Goal: Complete application form

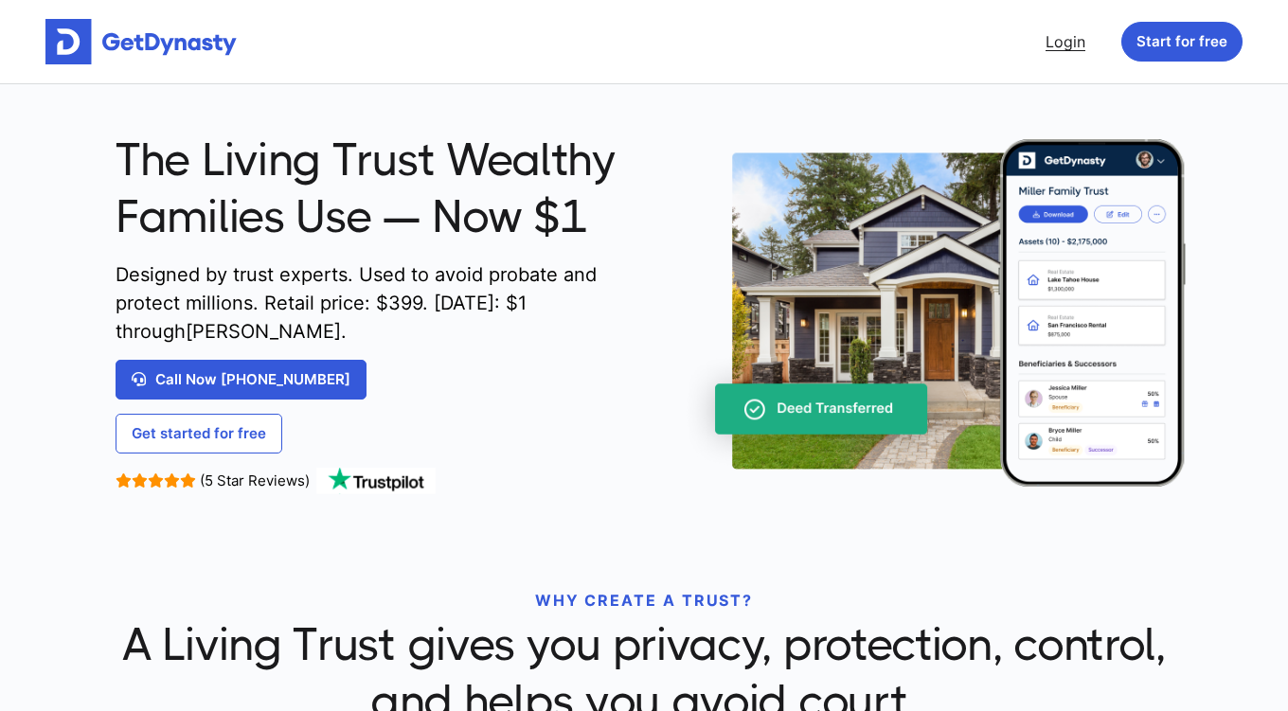
click at [1070, 38] on link "Login" at bounding box center [1065, 42] width 55 height 38
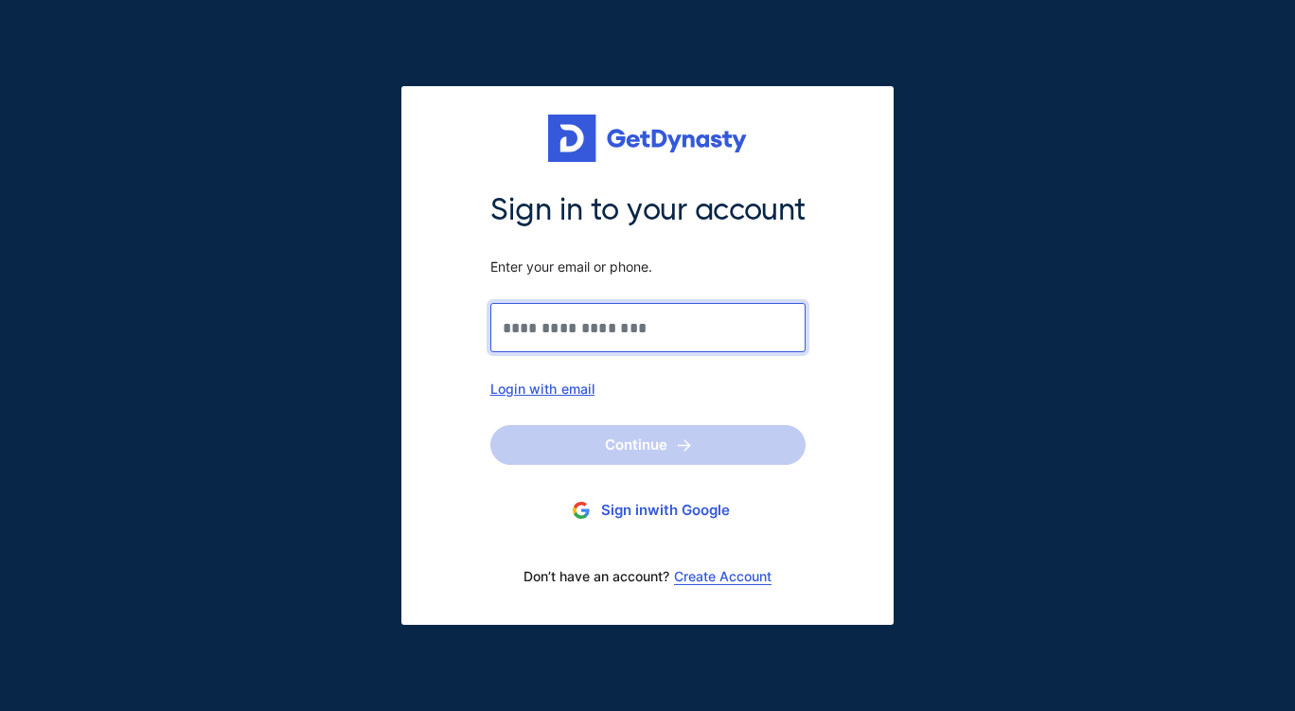
click at [553, 322] on input "Sign in to your account Enter your email or phone." at bounding box center [648, 327] width 315 height 49
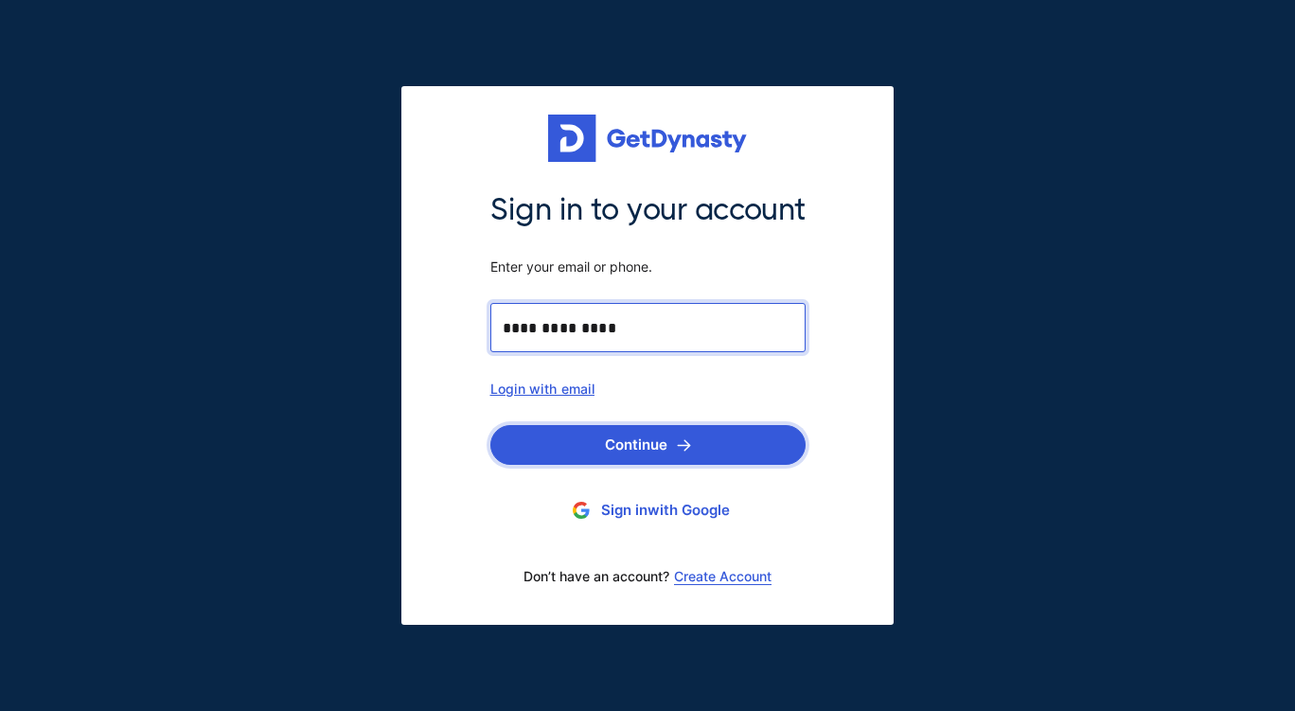
type input "**********"
click at [634, 446] on button "Continue" at bounding box center [648, 445] width 315 height 40
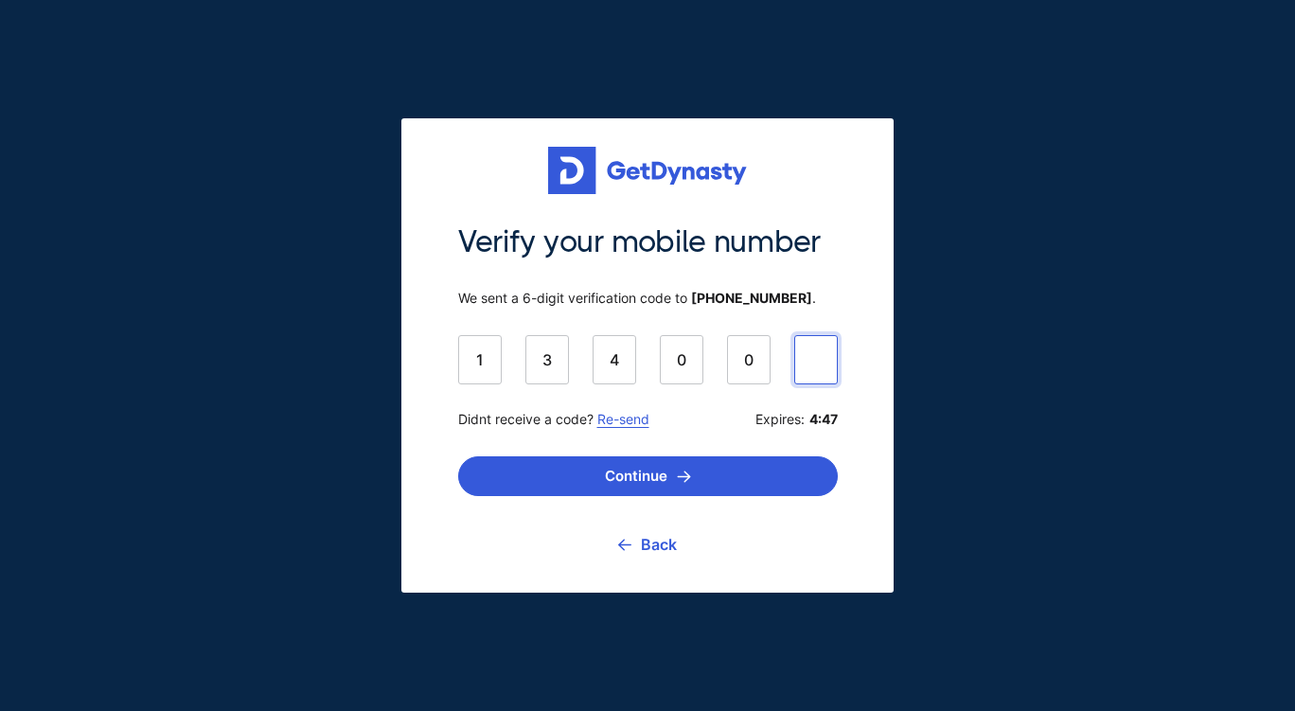
type input "******"
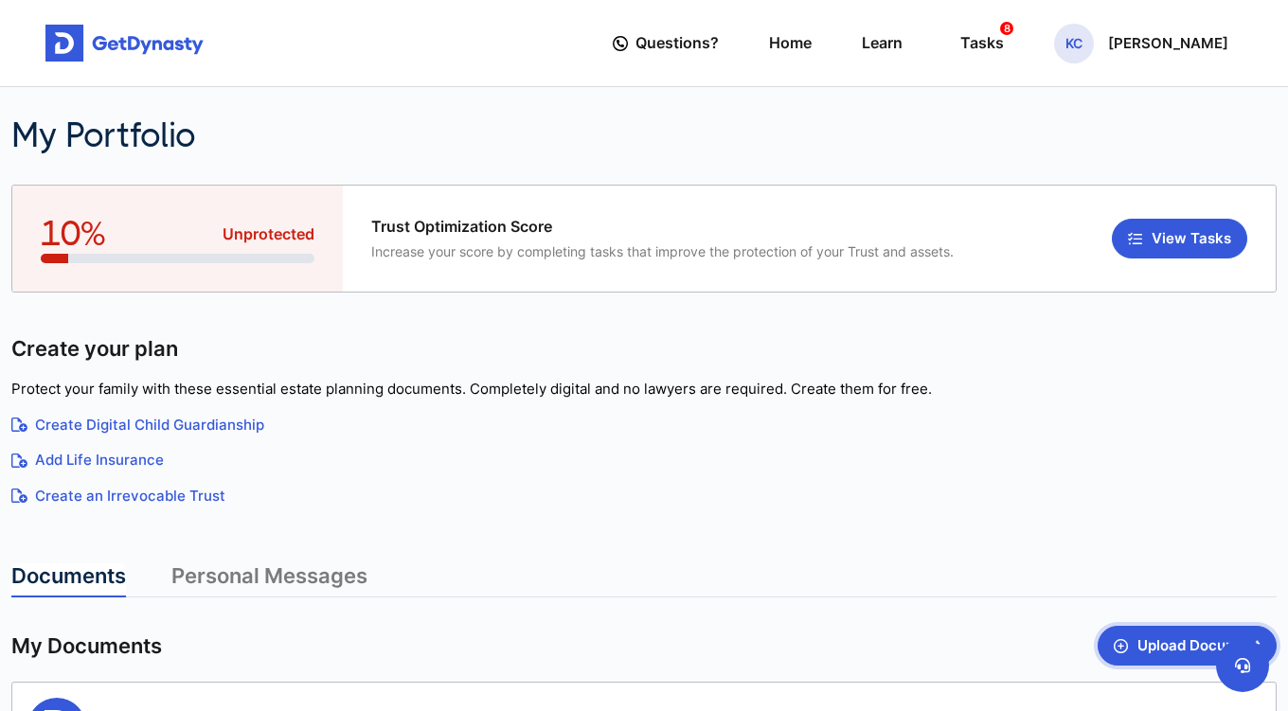
click at [1152, 645] on button "Upload Document" at bounding box center [1187, 646] width 179 height 40
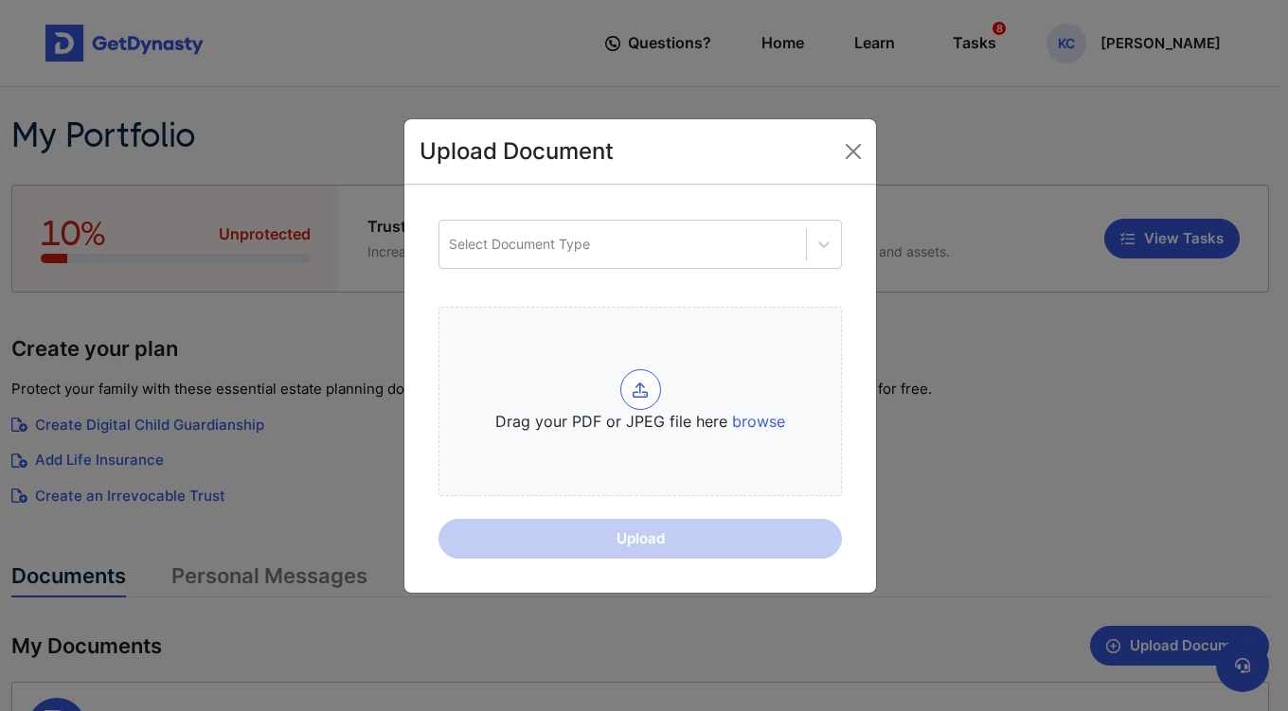
click at [989, 500] on div "Upload Document Select Document Type Drag your PDF or JPEG file here browse Upl…" at bounding box center [644, 355] width 1288 height 711
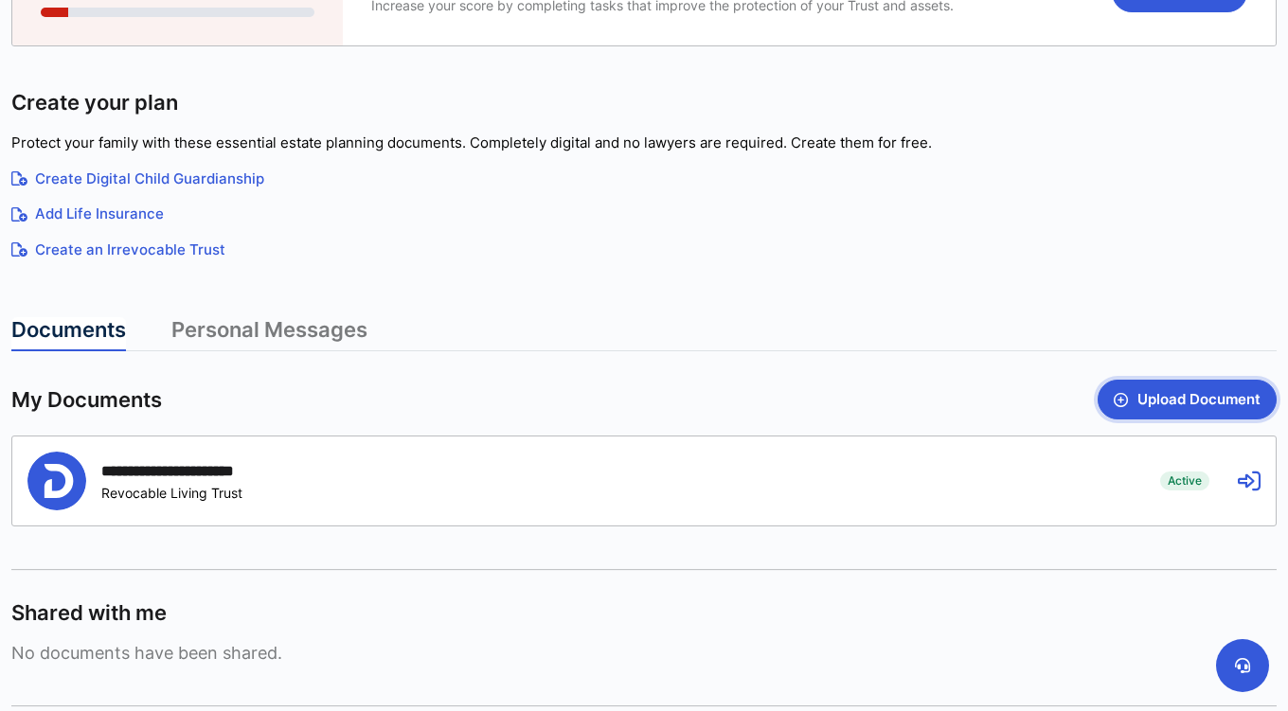
scroll to position [269, 0]
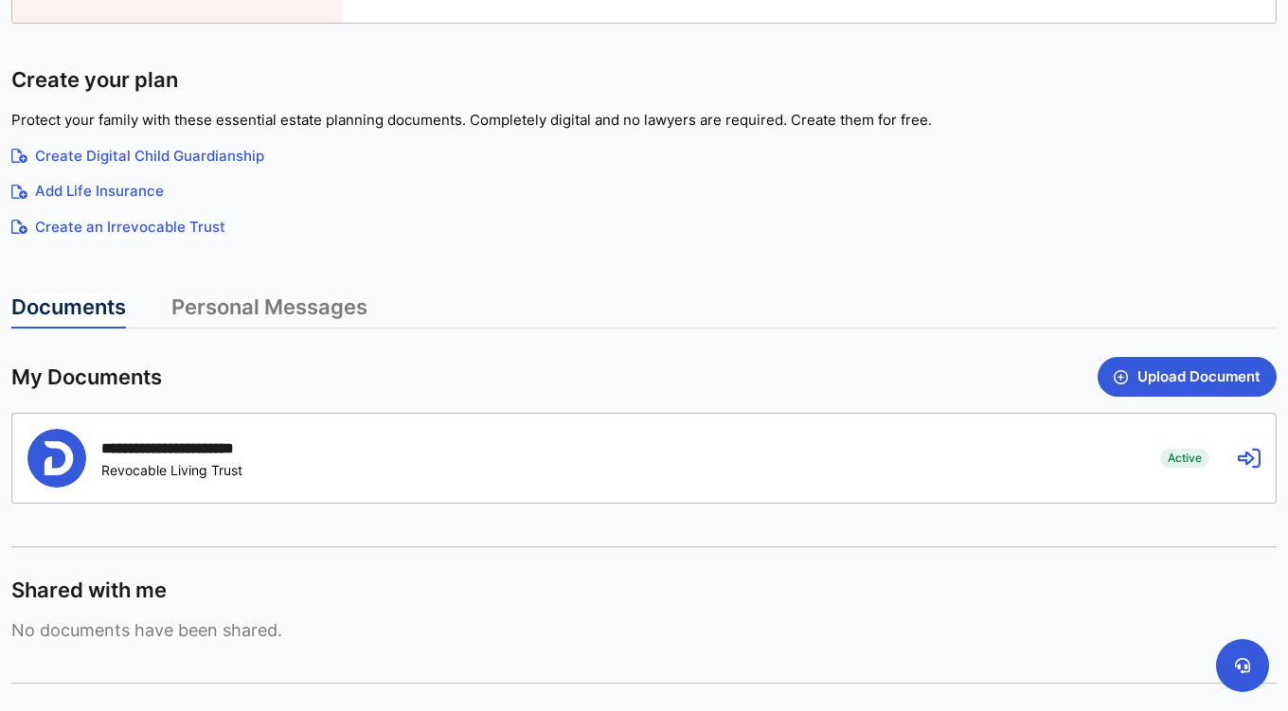
click at [1247, 457] on icon at bounding box center [1249, 458] width 23 height 23
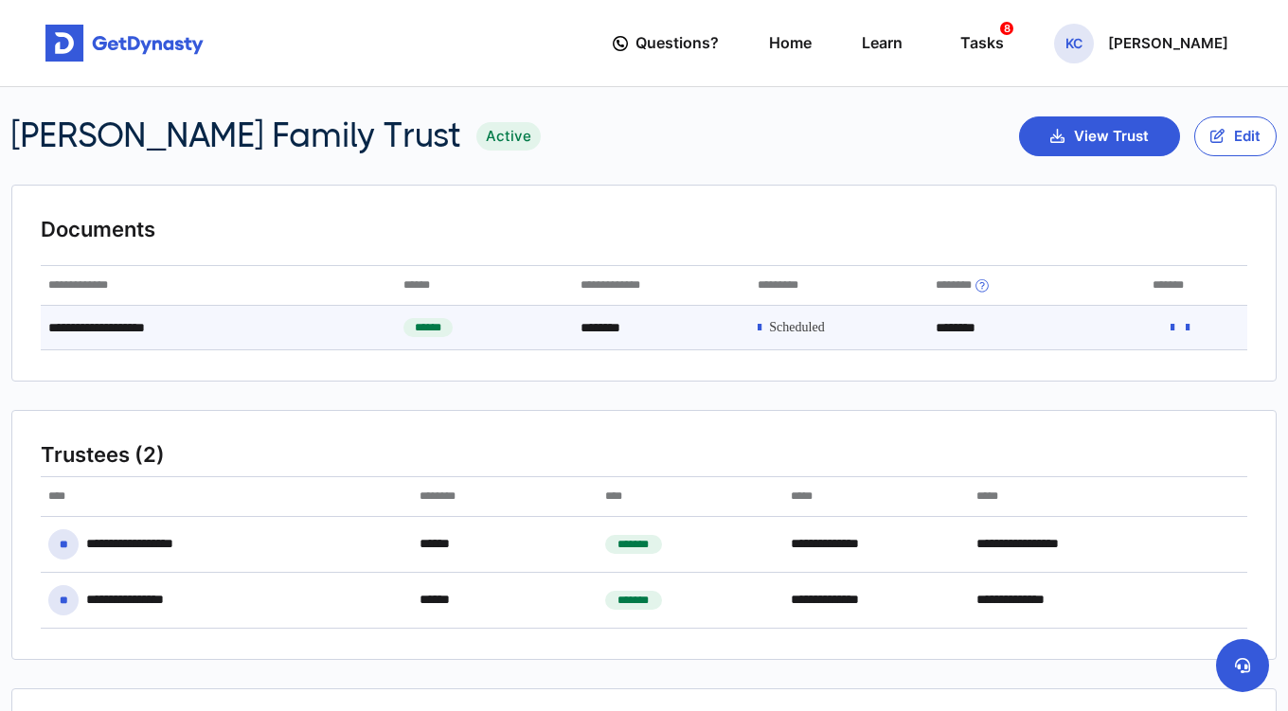
click at [1189, 328] on icon at bounding box center [1188, 327] width 4 height 13
click at [1170, 325] on icon at bounding box center [1172, 327] width 4 height 13
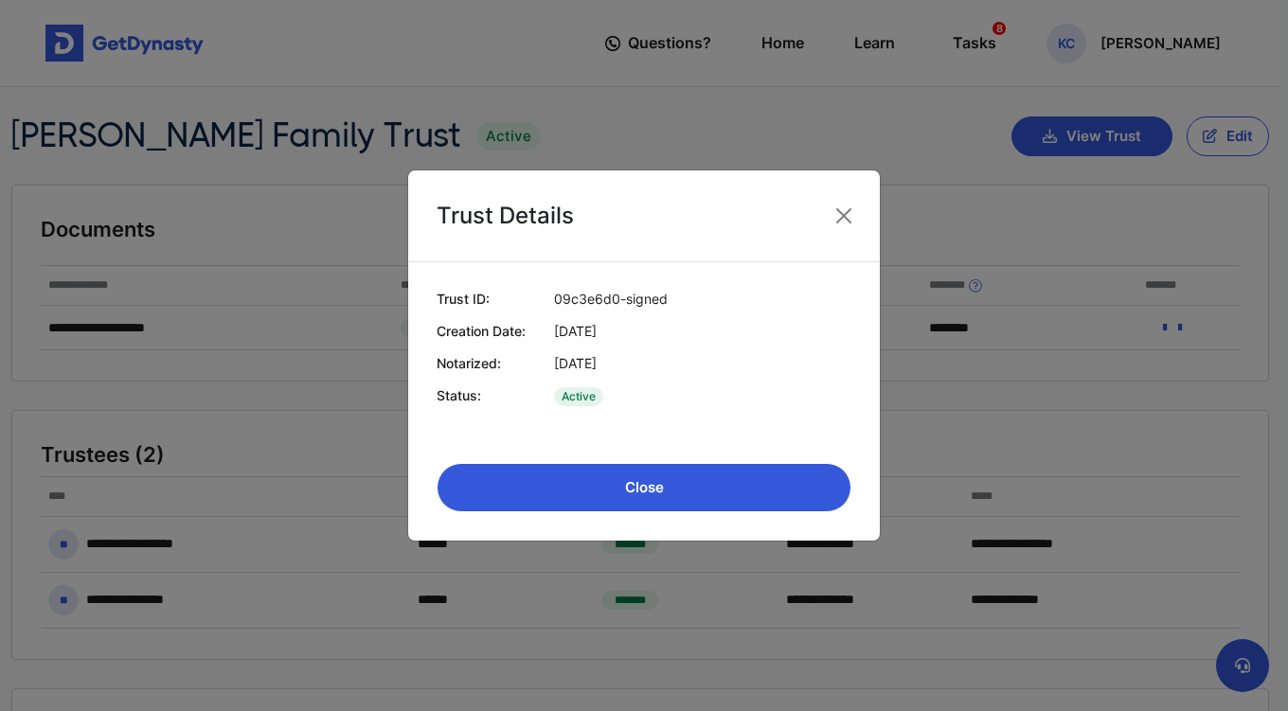
click at [774, 480] on button "Close" at bounding box center [644, 487] width 415 height 49
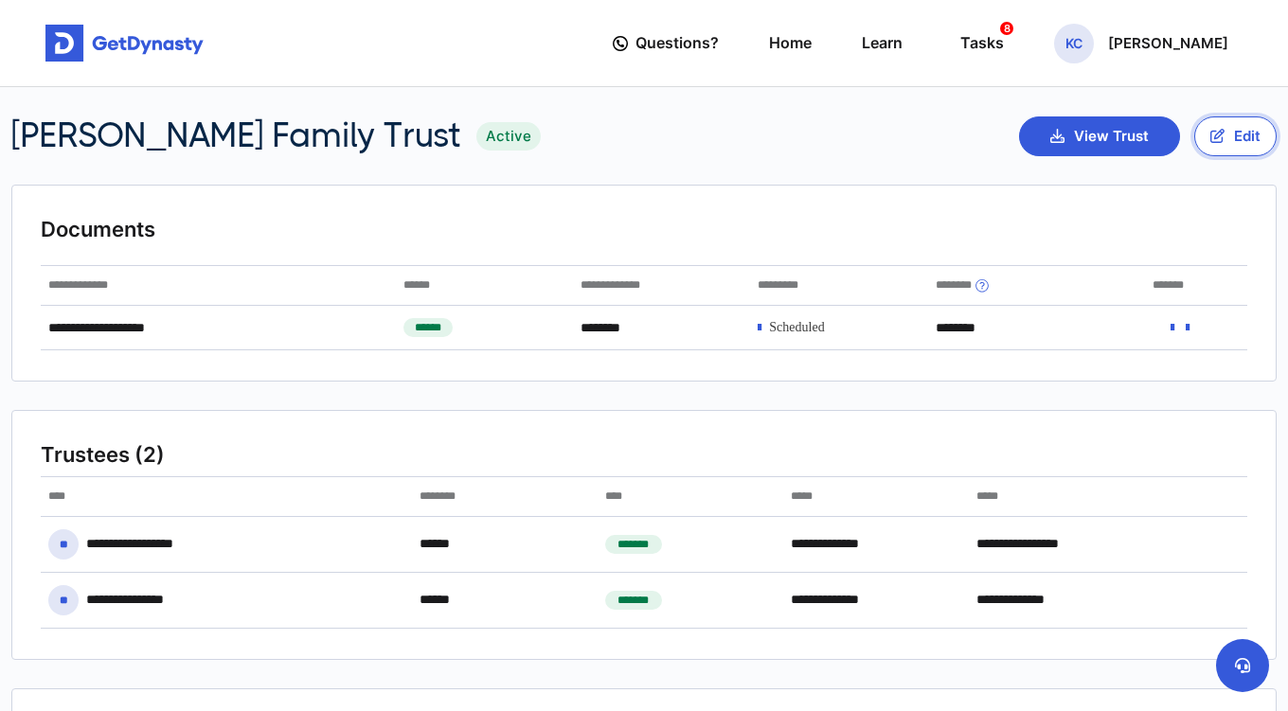
click at [1226, 131] on button "Edit" at bounding box center [1235, 136] width 82 height 40
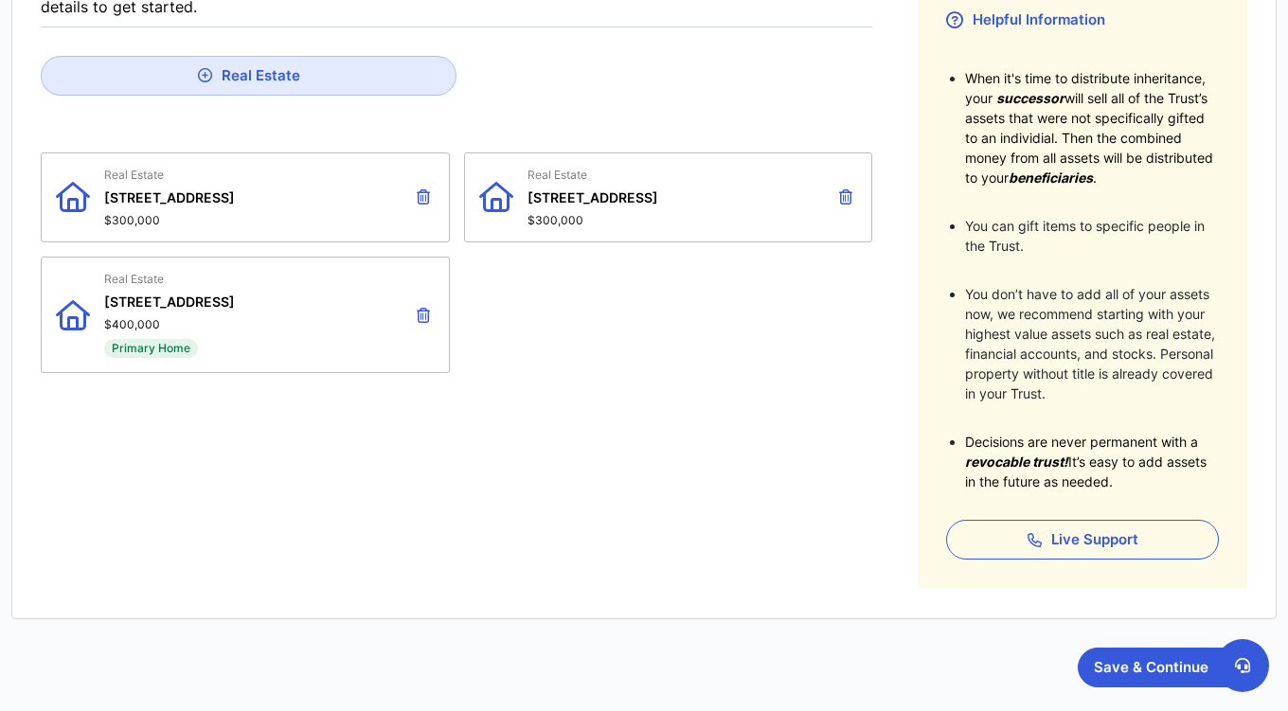
scroll to position [466, 0]
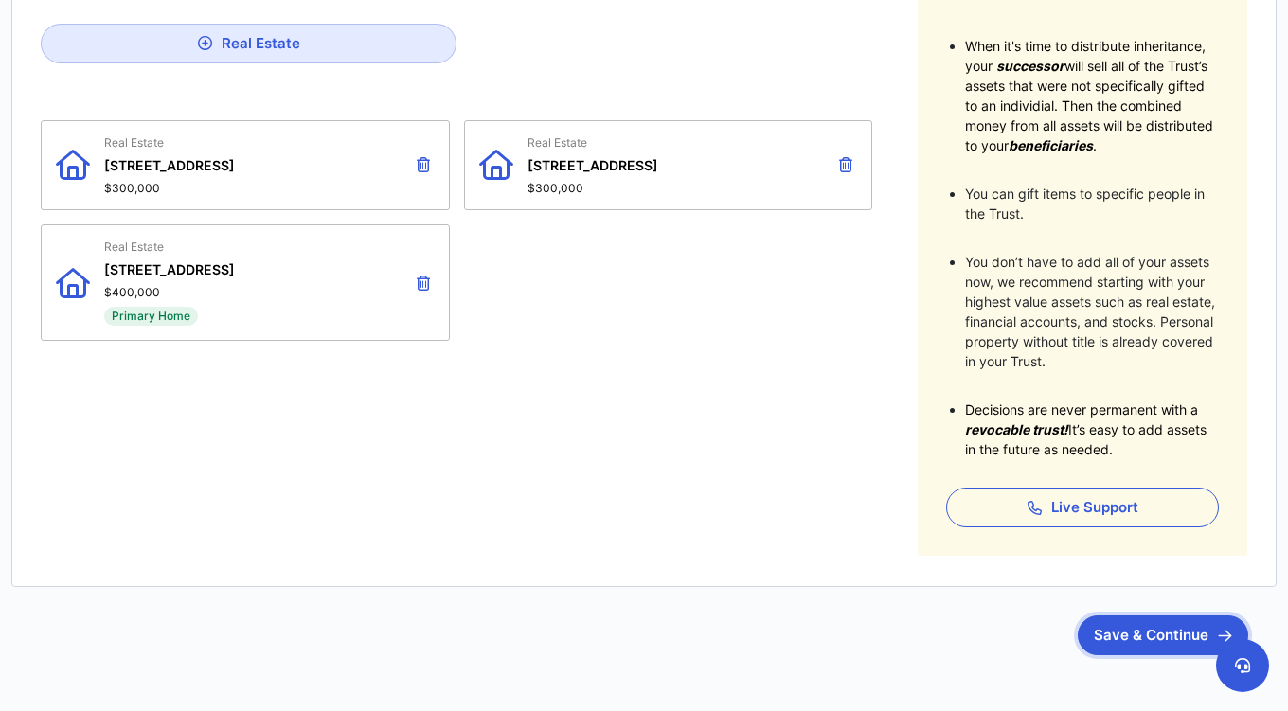
click at [1122, 634] on button "Save & Continue" at bounding box center [1163, 636] width 170 height 40
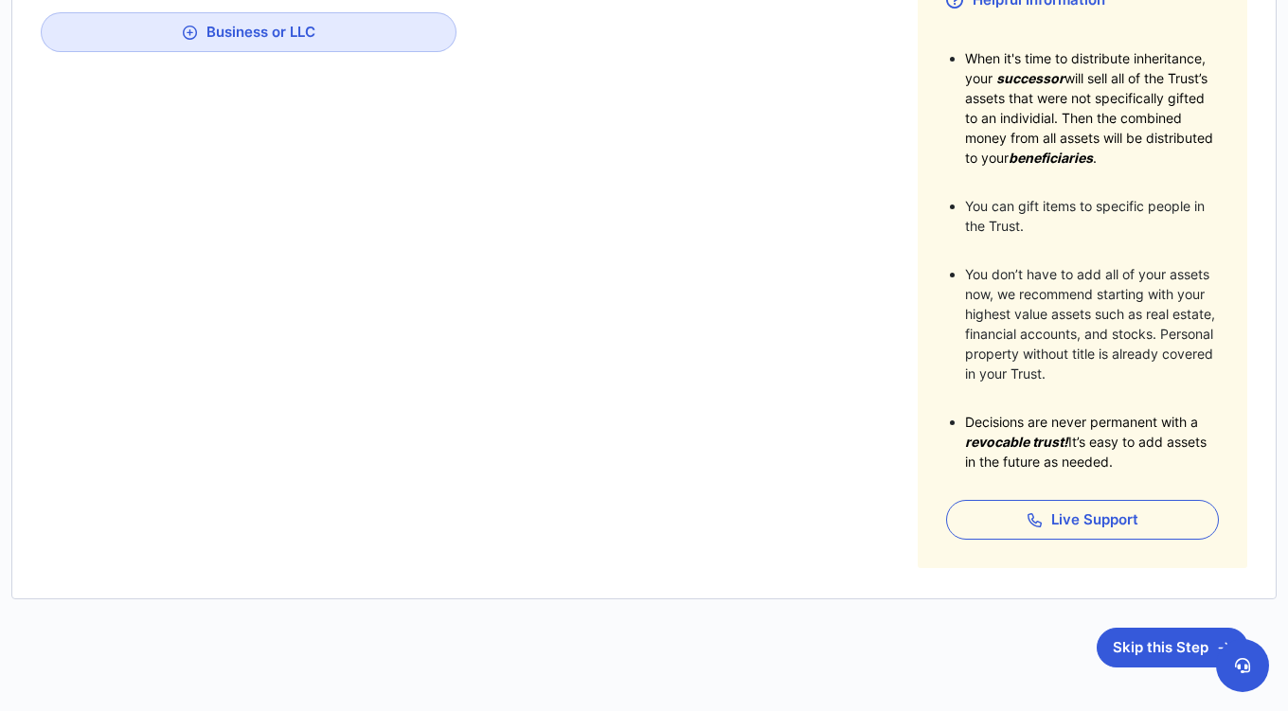
scroll to position [456, 0]
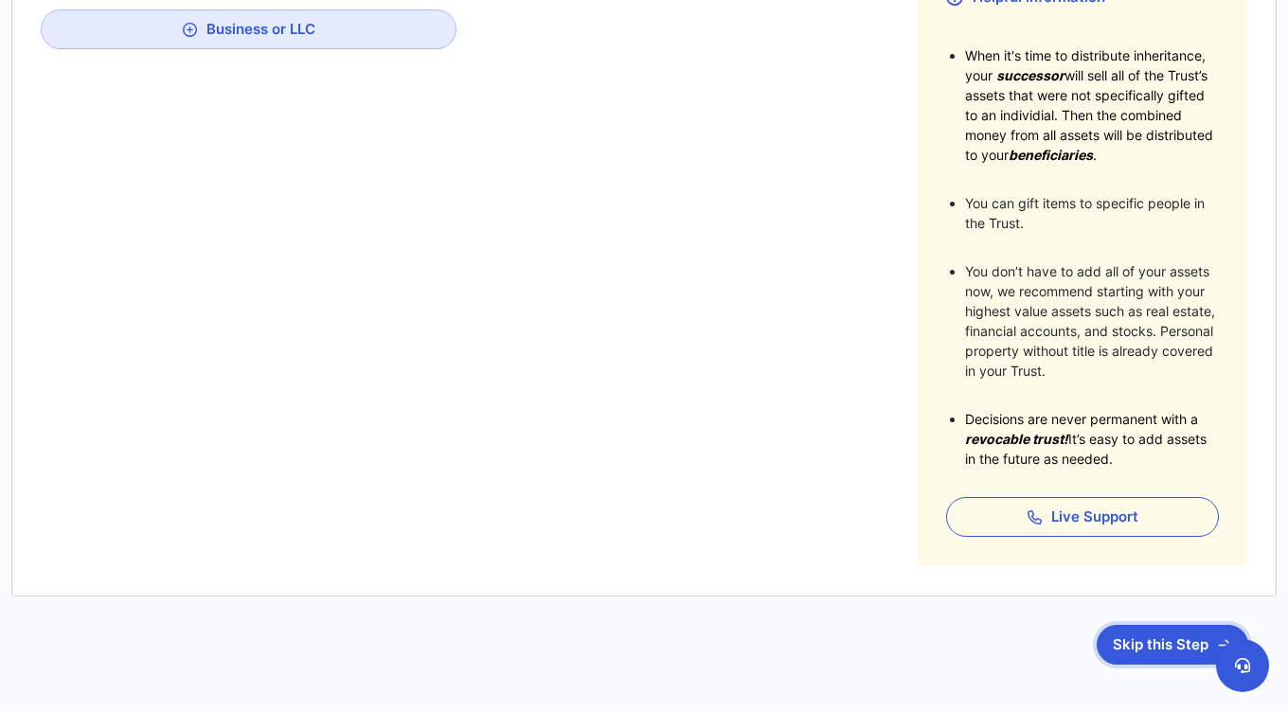
click at [1153, 652] on button "Skip this Step" at bounding box center [1173, 645] width 152 height 40
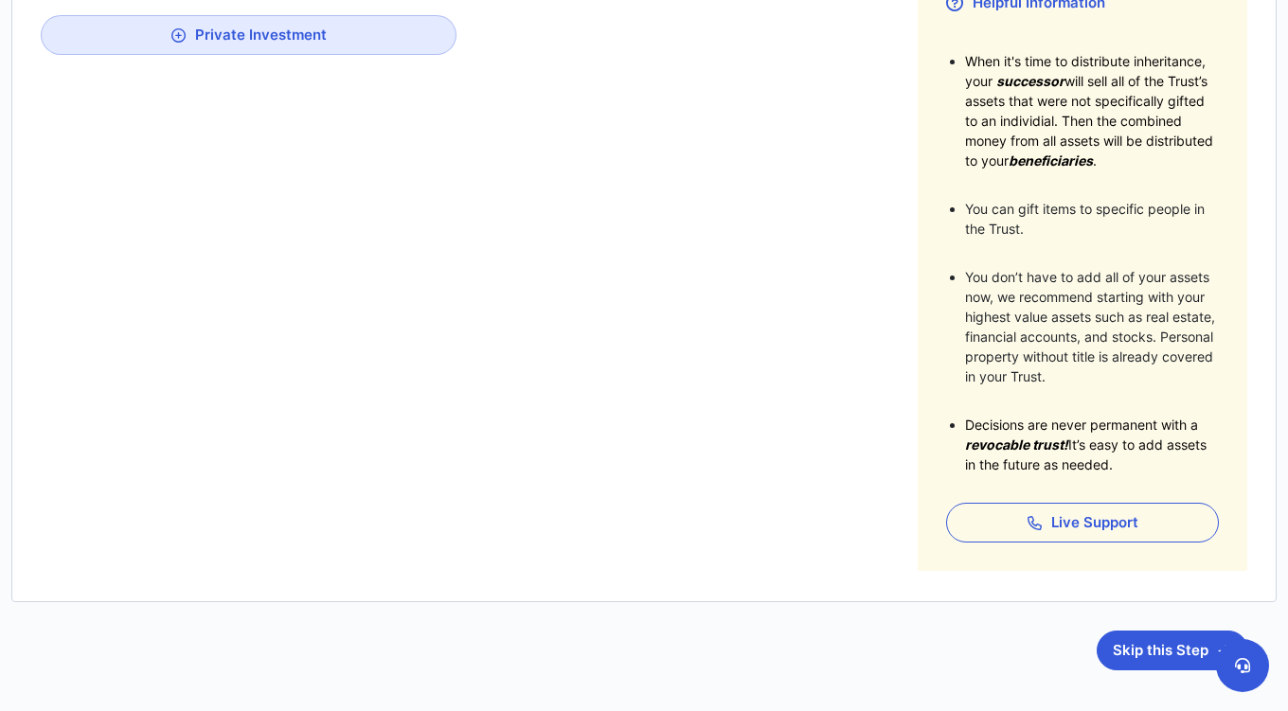
scroll to position [449, 0]
click at [1146, 651] on button "Skip this Step" at bounding box center [1173, 653] width 152 height 40
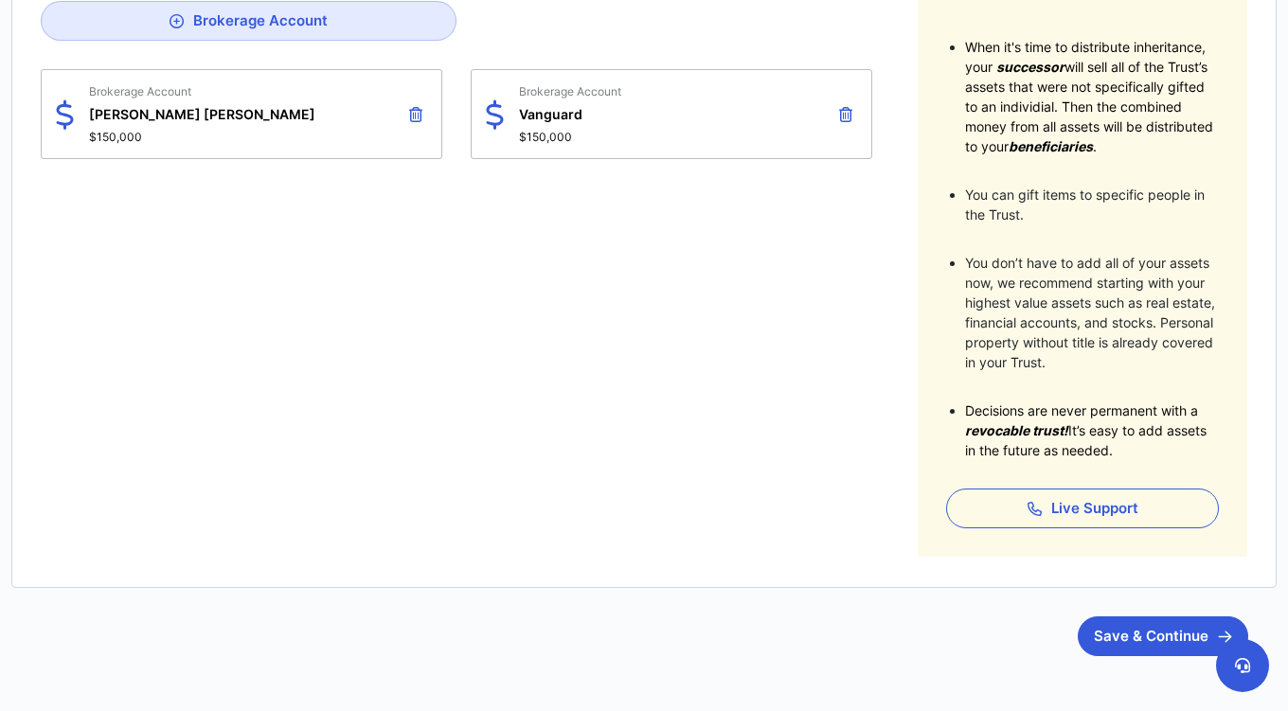
scroll to position [464, 0]
click at [1144, 634] on button "Save & Continue" at bounding box center [1163, 637] width 170 height 40
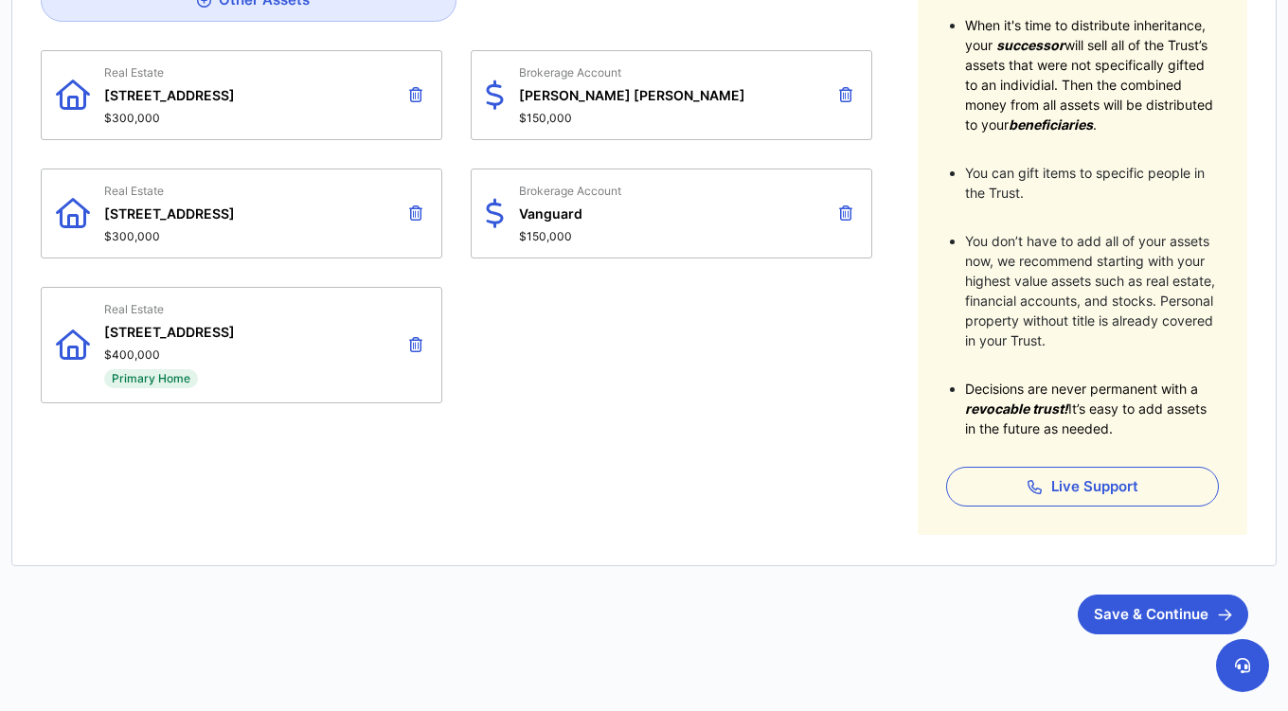
scroll to position [486, 0]
click at [1131, 618] on button "Save & Continue" at bounding box center [1163, 616] width 170 height 40
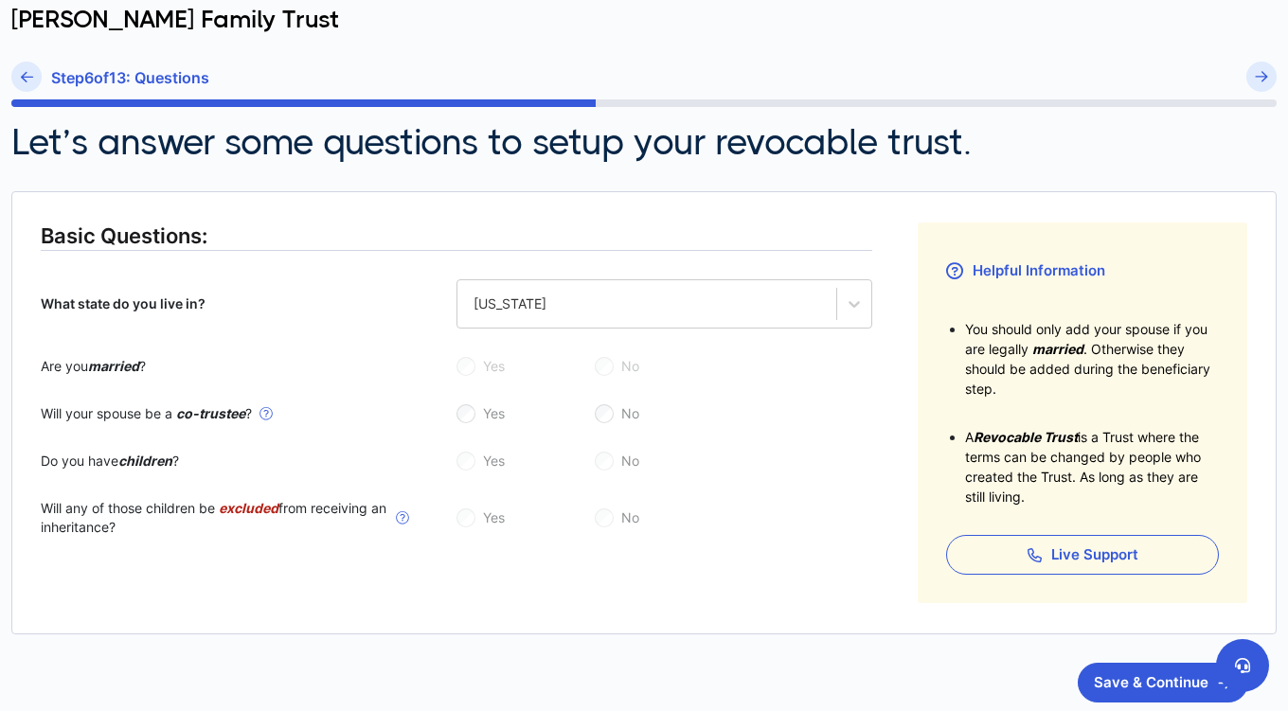
scroll to position [184, 0]
click at [1119, 687] on button "Save & Continue" at bounding box center [1163, 682] width 170 height 40
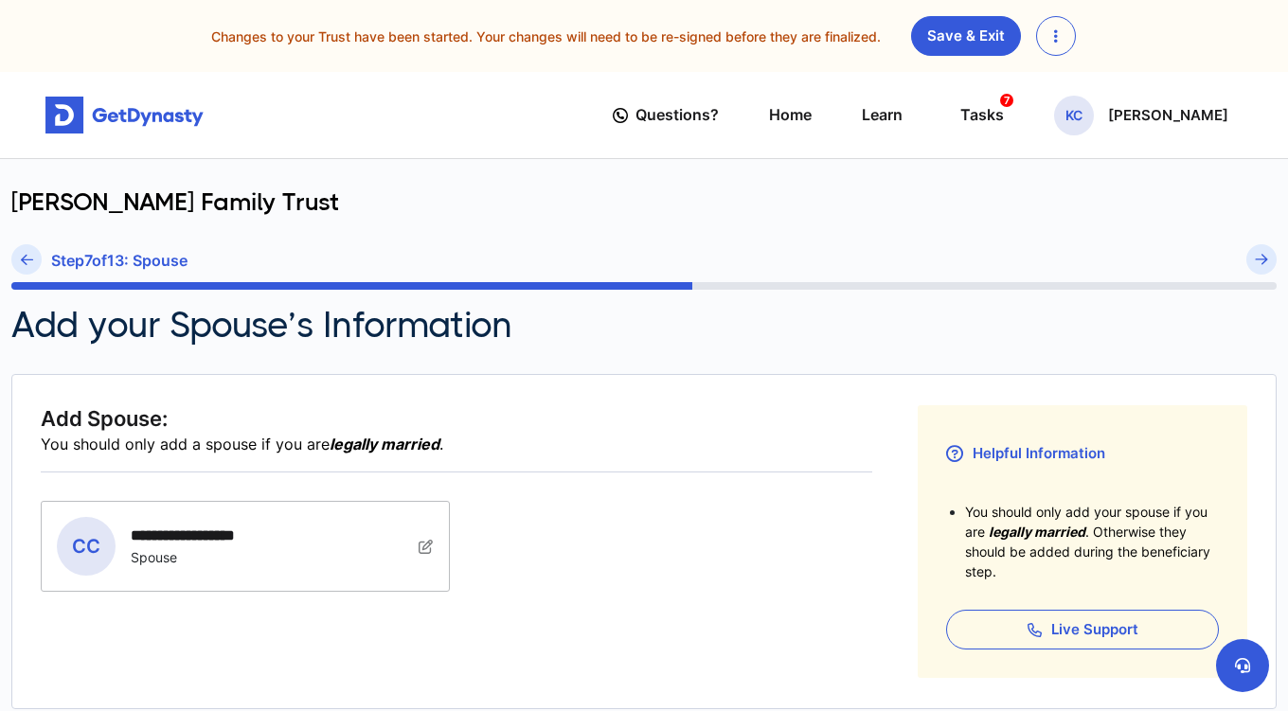
scroll to position [195, 0]
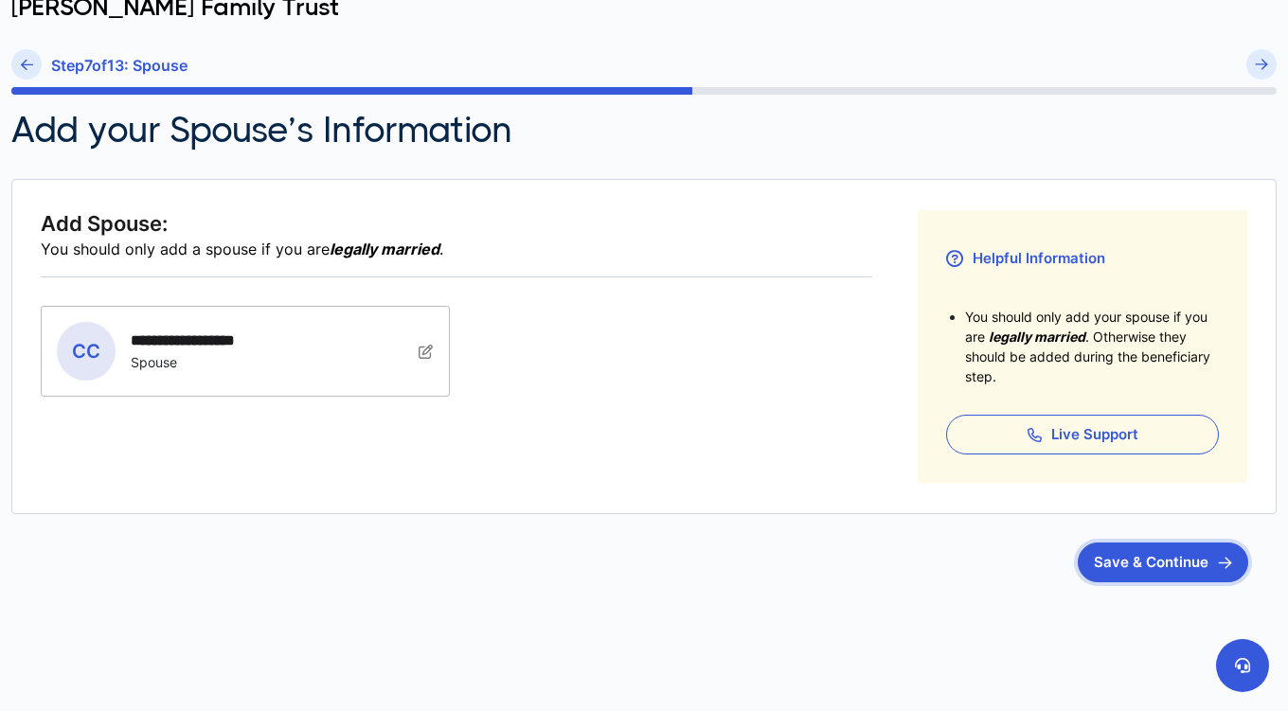
click at [1145, 561] on button "Save & Continue" at bounding box center [1163, 563] width 170 height 40
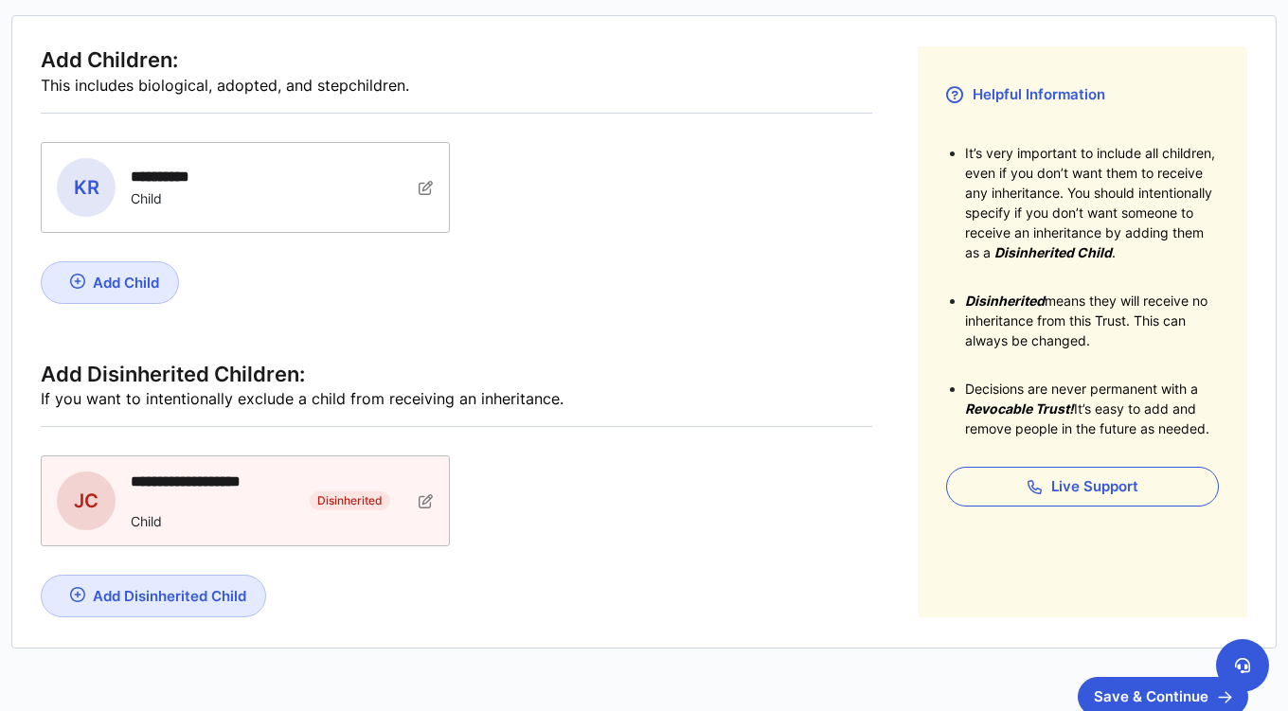
scroll to position [372, 0]
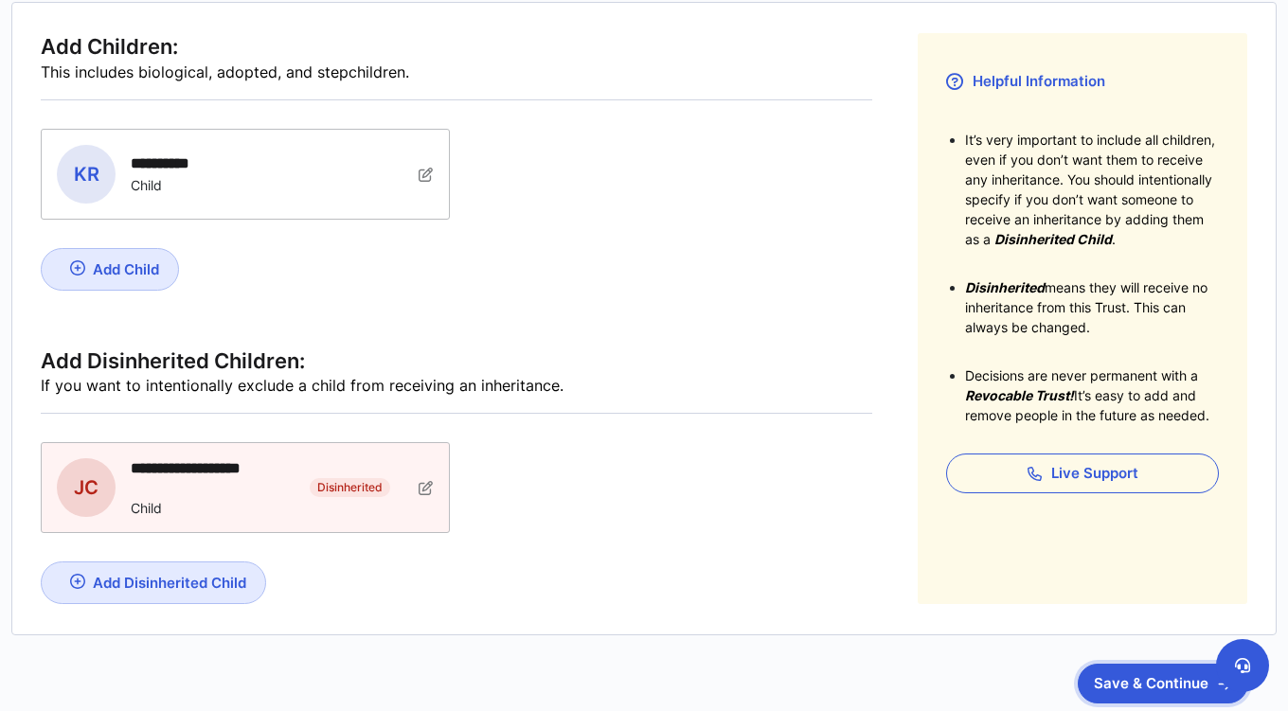
click at [1132, 679] on button "Save & Continue" at bounding box center [1163, 684] width 170 height 40
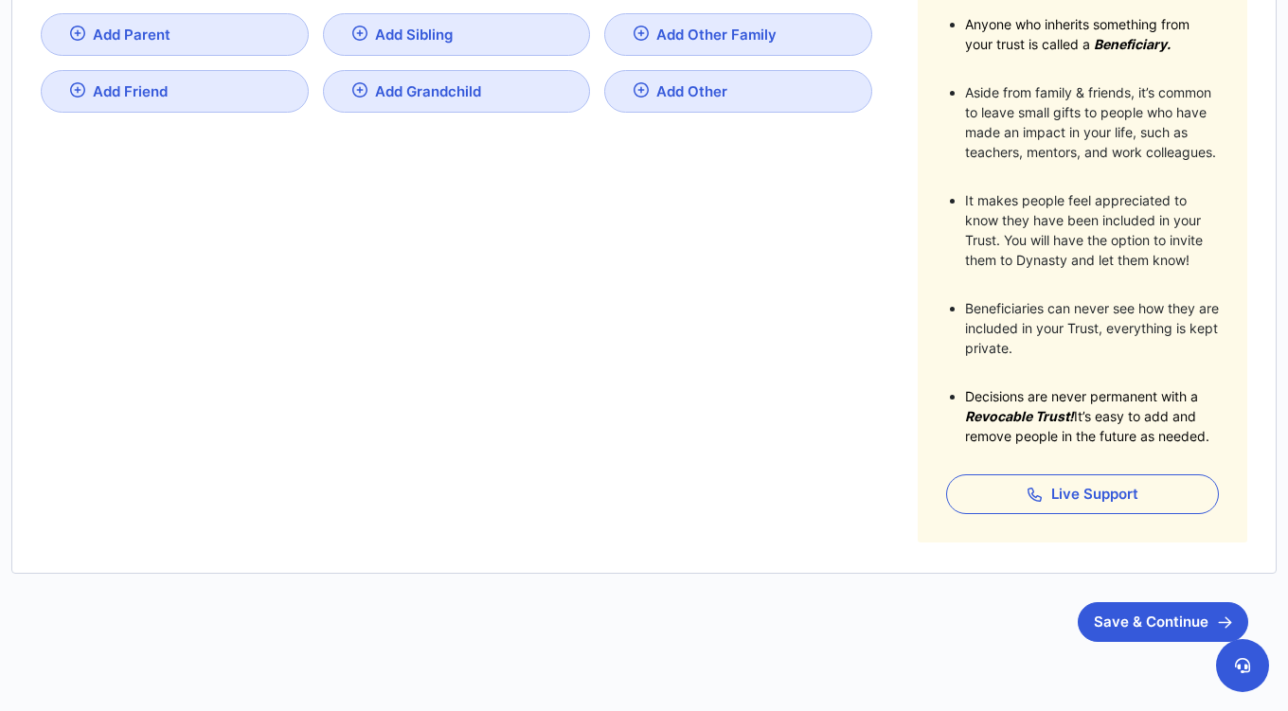
scroll to position [493, 0]
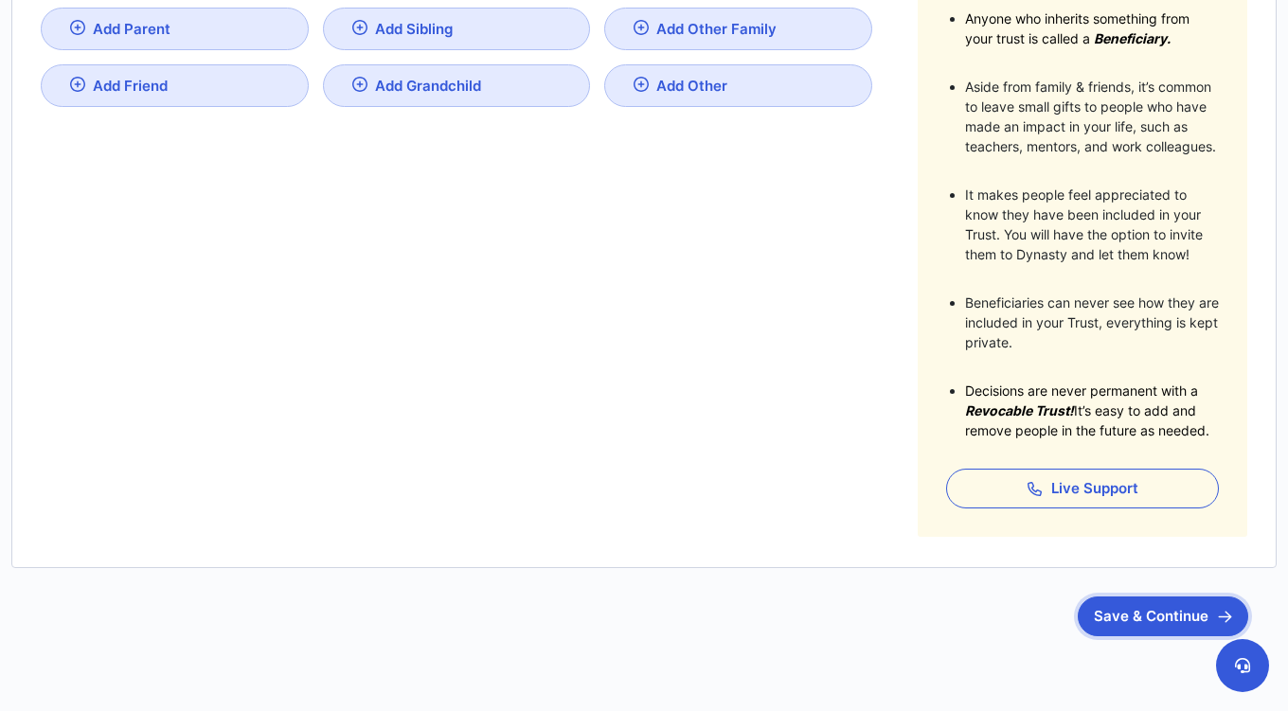
click at [1127, 631] on button "Save & Continue" at bounding box center [1163, 617] width 170 height 40
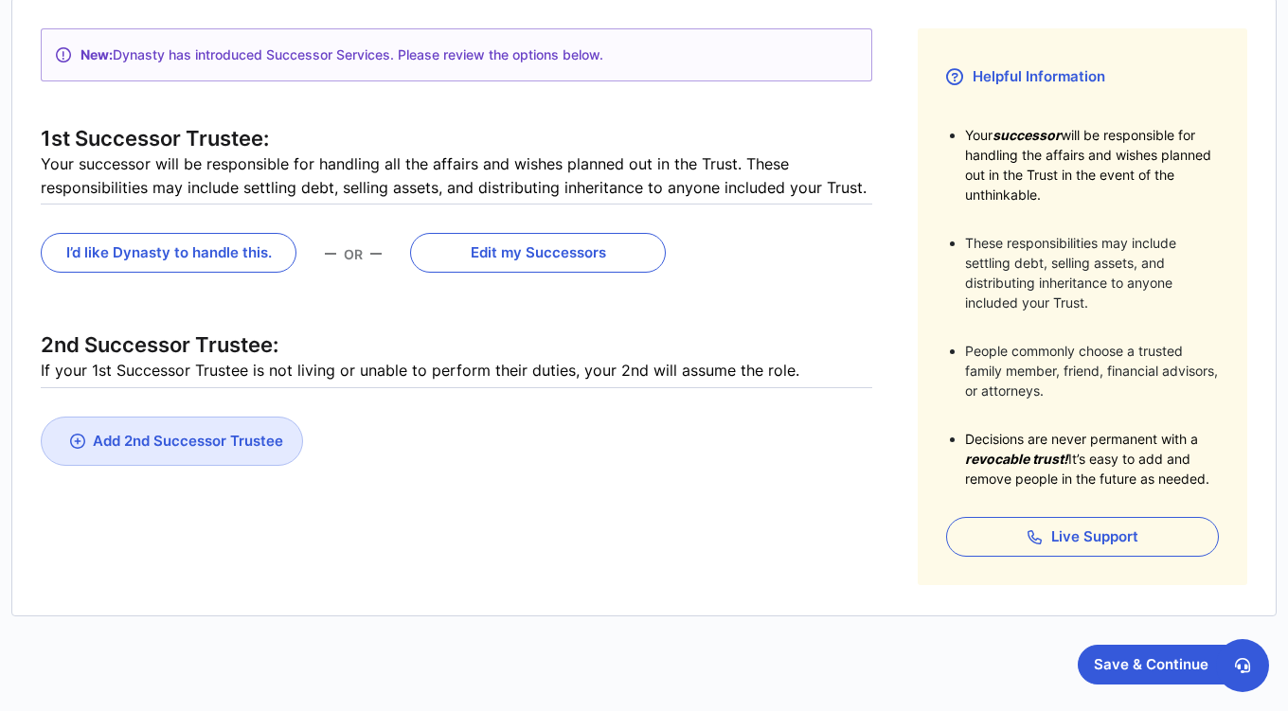
scroll to position [384, 0]
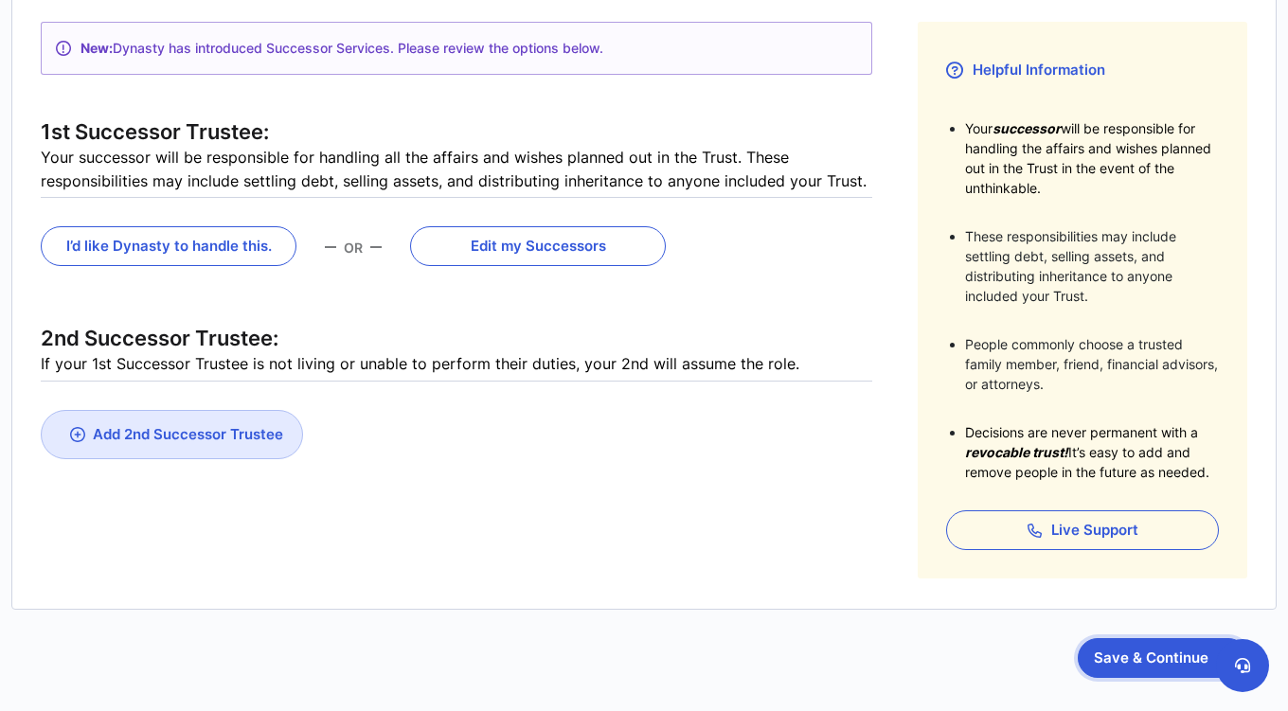
click at [1141, 669] on button "Save & Continue" at bounding box center [1163, 658] width 170 height 40
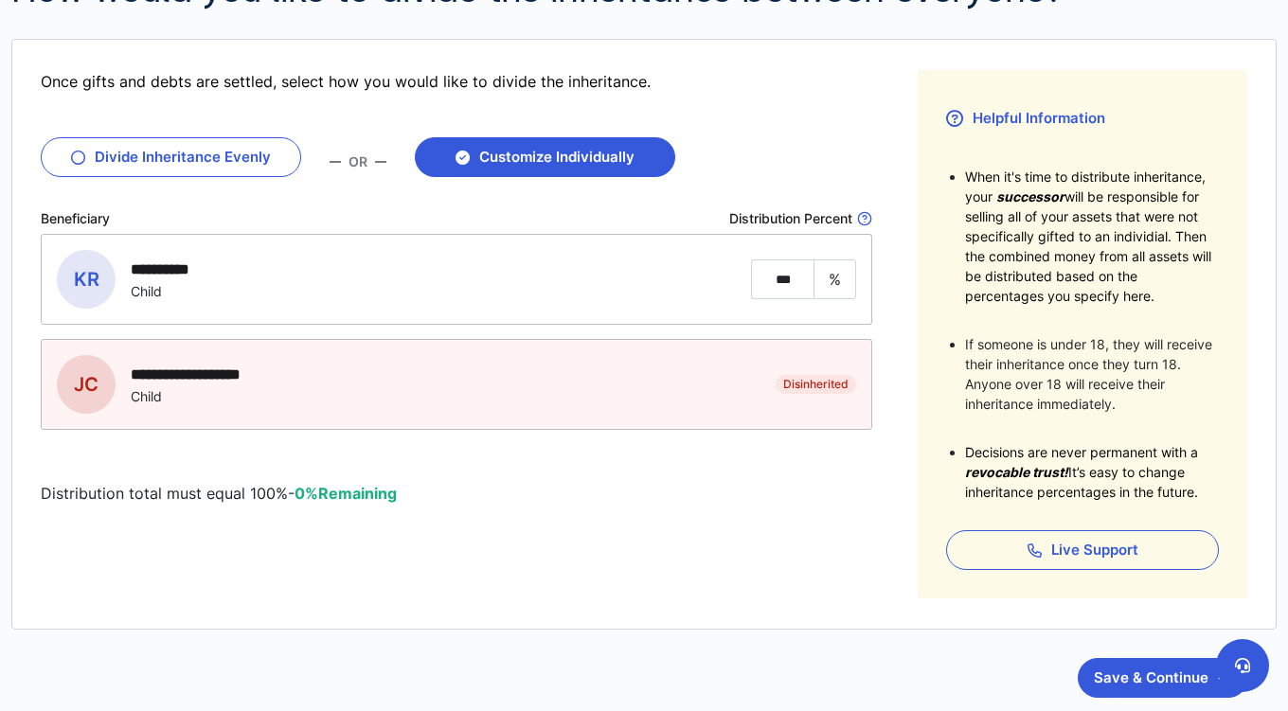
scroll to position [398, 0]
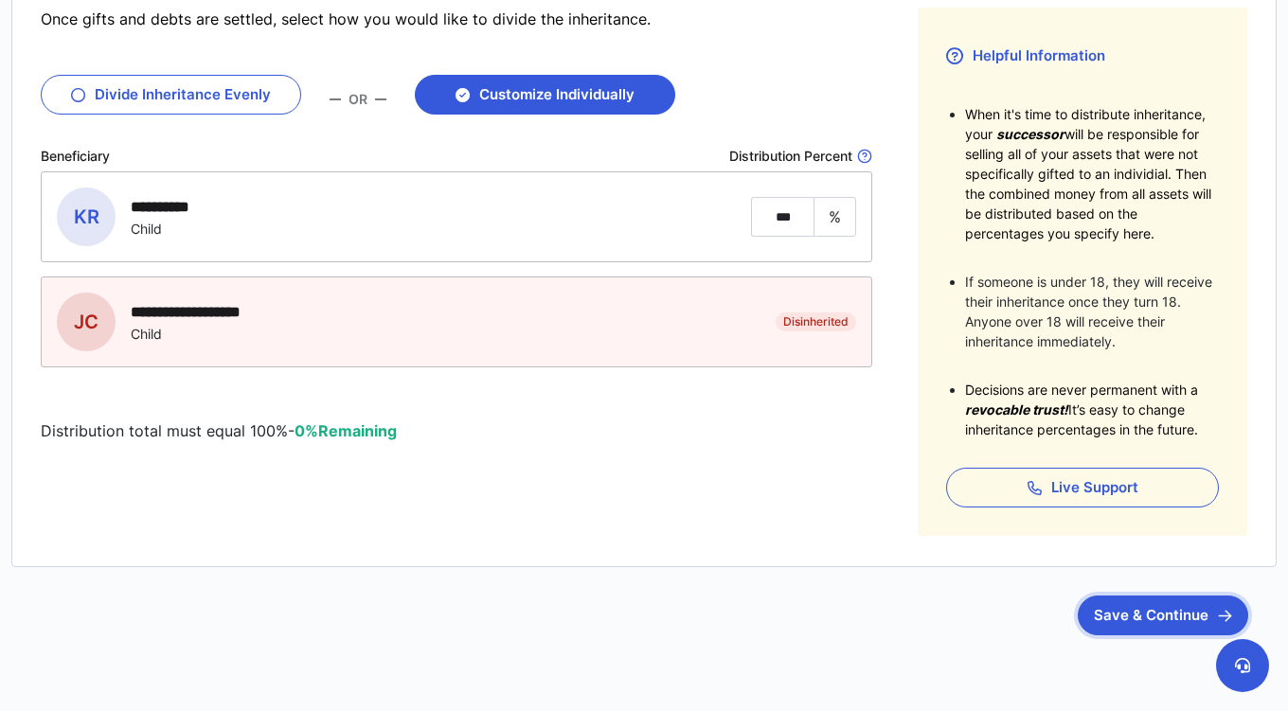
click at [1137, 617] on button "Save & Continue" at bounding box center [1163, 616] width 170 height 40
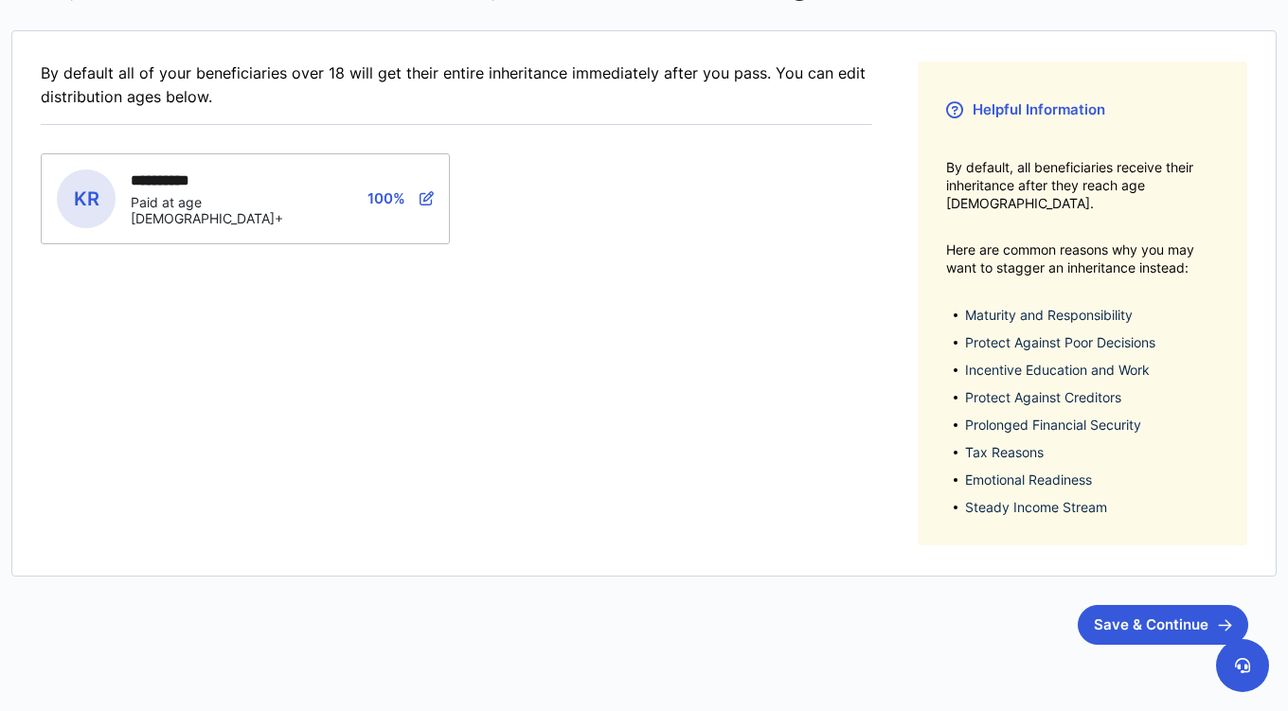
scroll to position [360, 0]
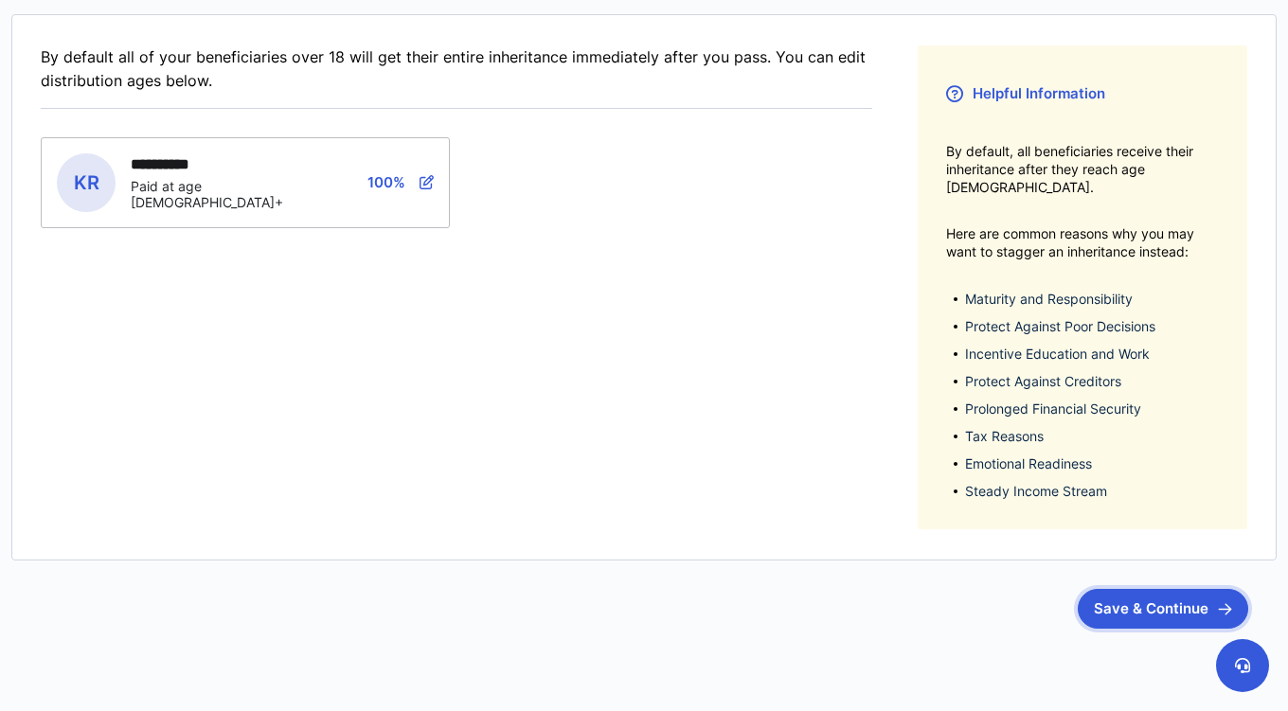
click at [1135, 592] on button "Save & Continue" at bounding box center [1163, 609] width 170 height 40
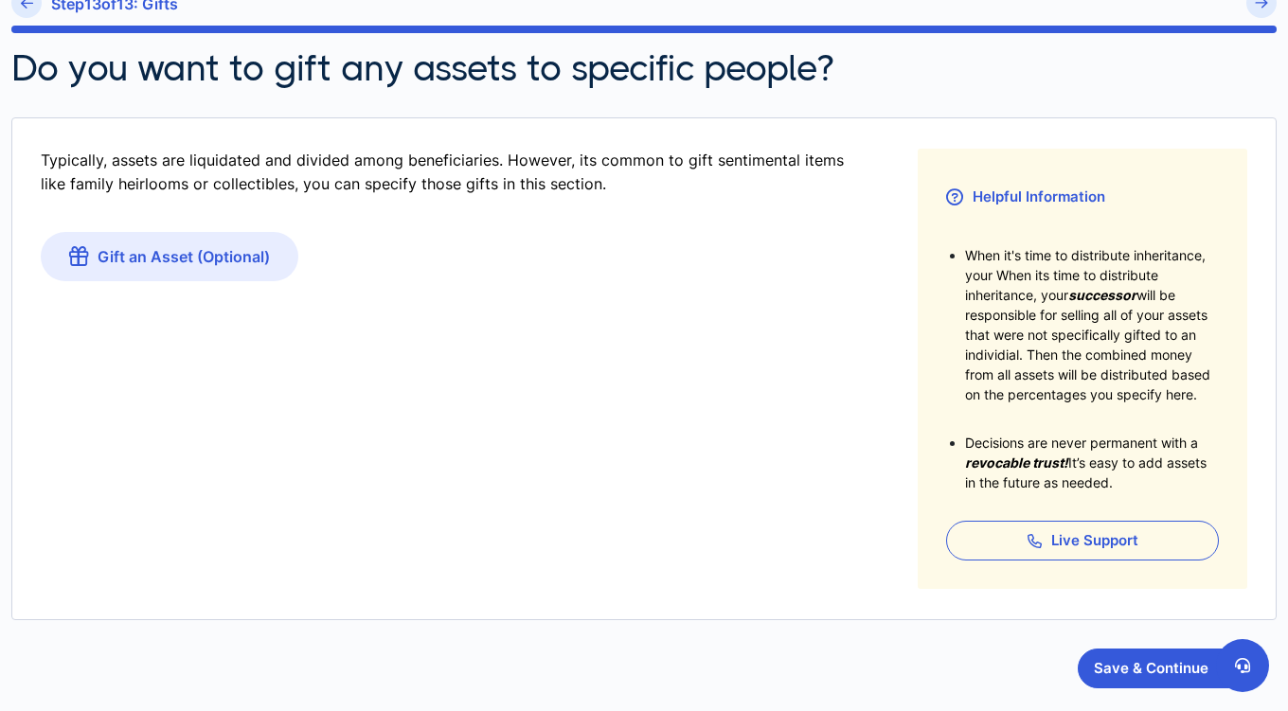
scroll to position [268, 0]
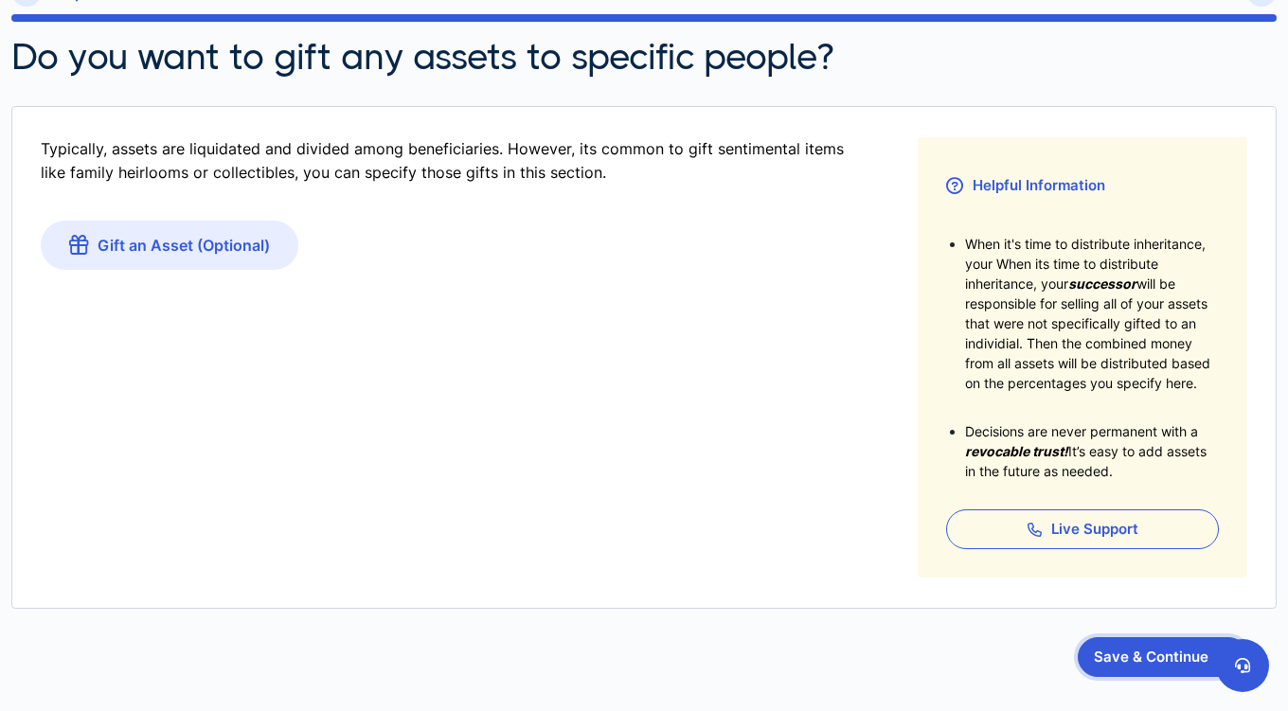
click at [1130, 662] on button "Save & Continue" at bounding box center [1163, 657] width 170 height 40
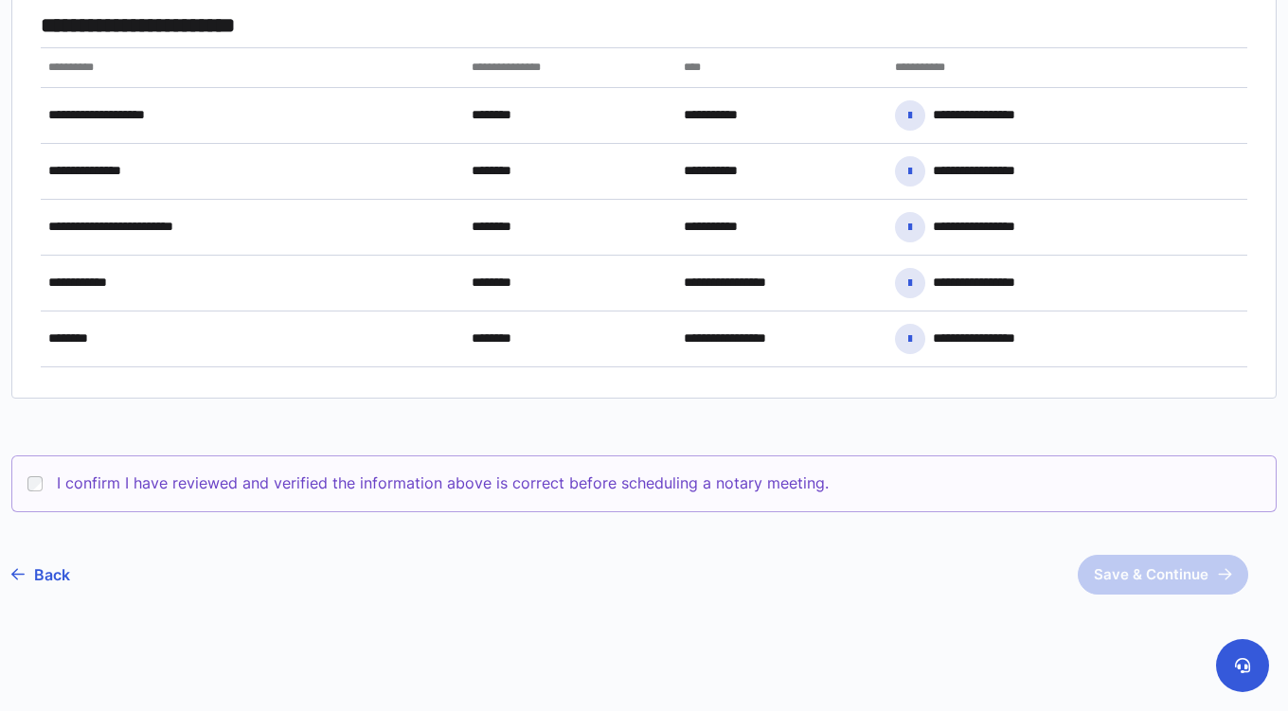
scroll to position [923, 0]
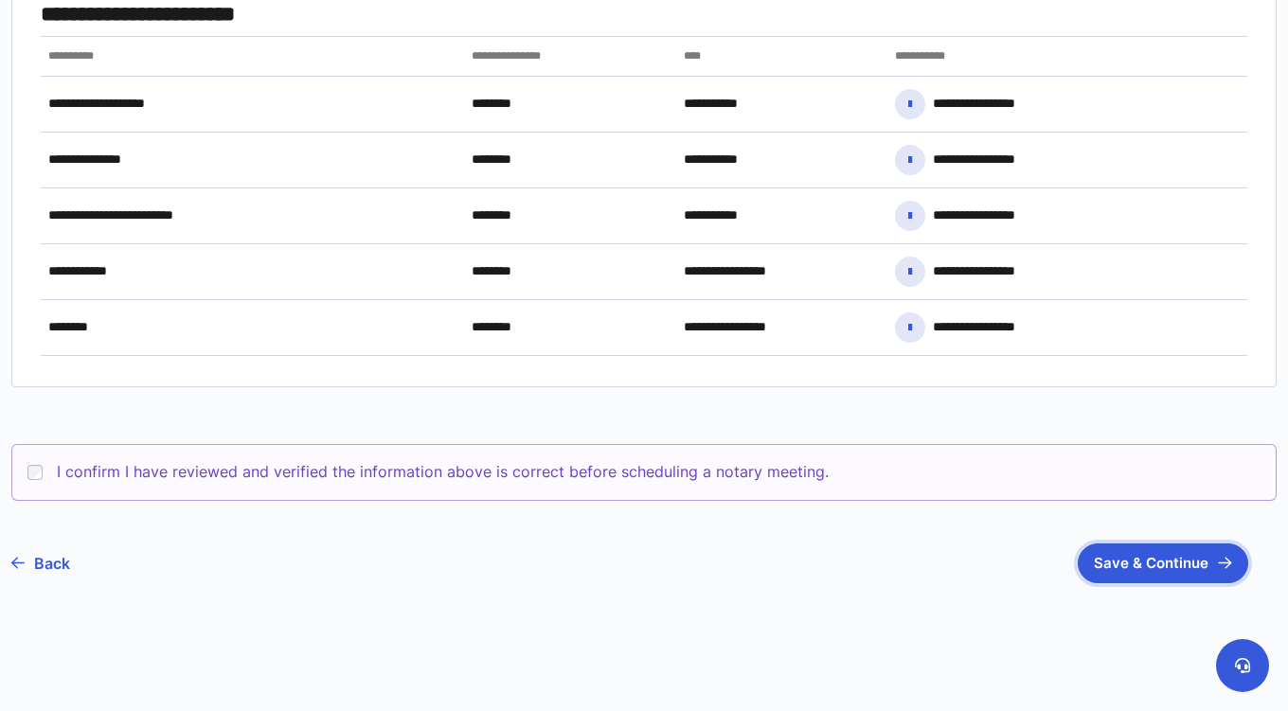
click at [1134, 568] on button "Save & Continue" at bounding box center [1163, 564] width 170 height 40
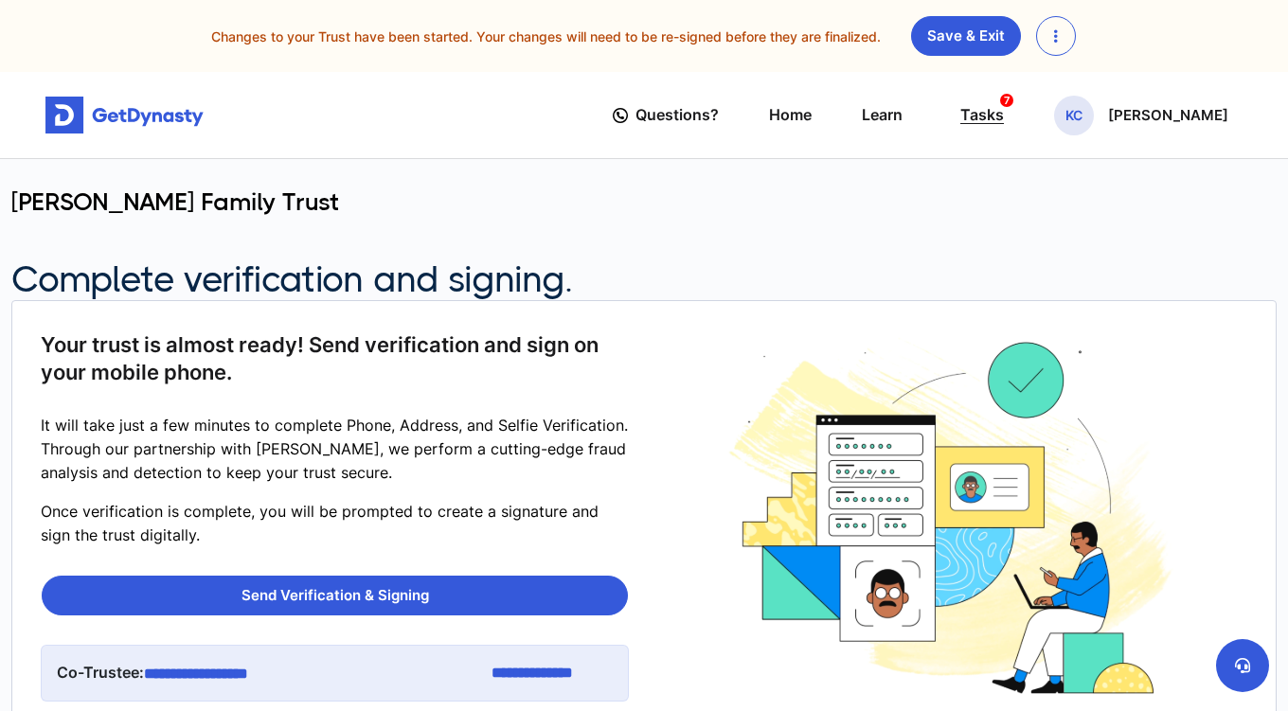
click at [979, 116] on div "Tasks 7" at bounding box center [982, 115] width 44 height 35
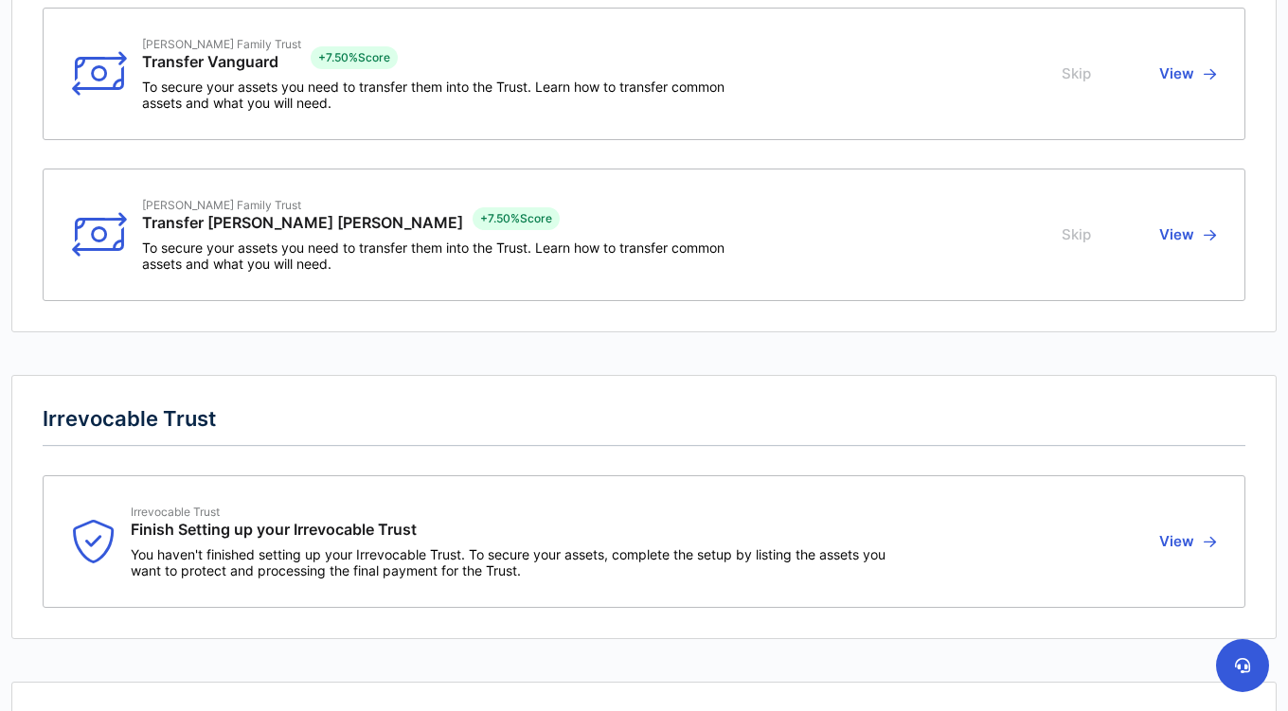
scroll to position [982, 0]
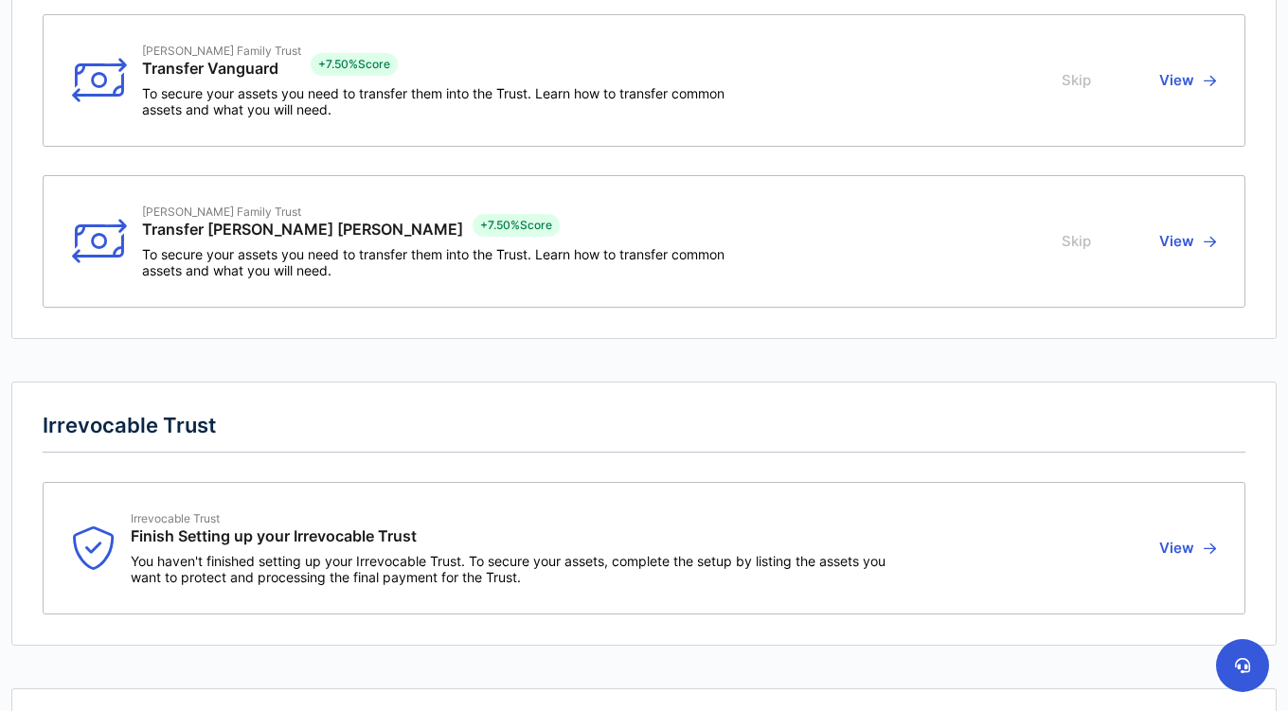
click at [1168, 550] on button "View" at bounding box center [1184, 548] width 62 height 74
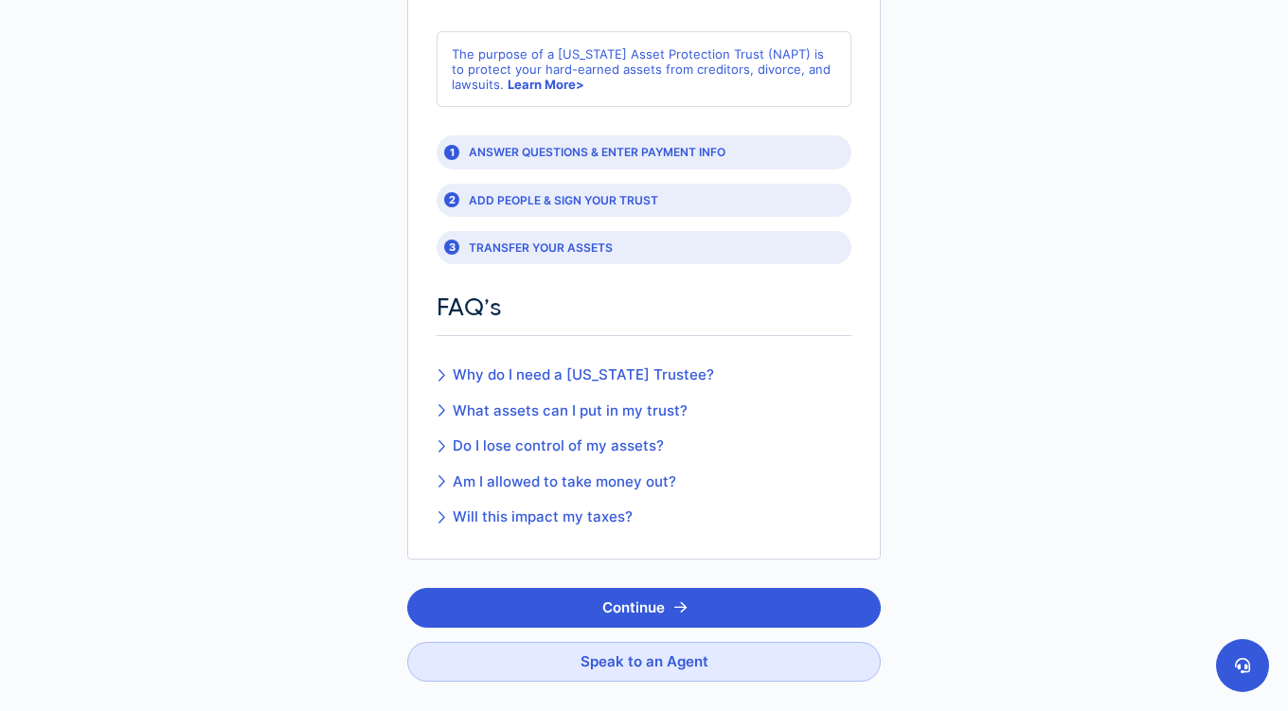
scroll to position [189, 0]
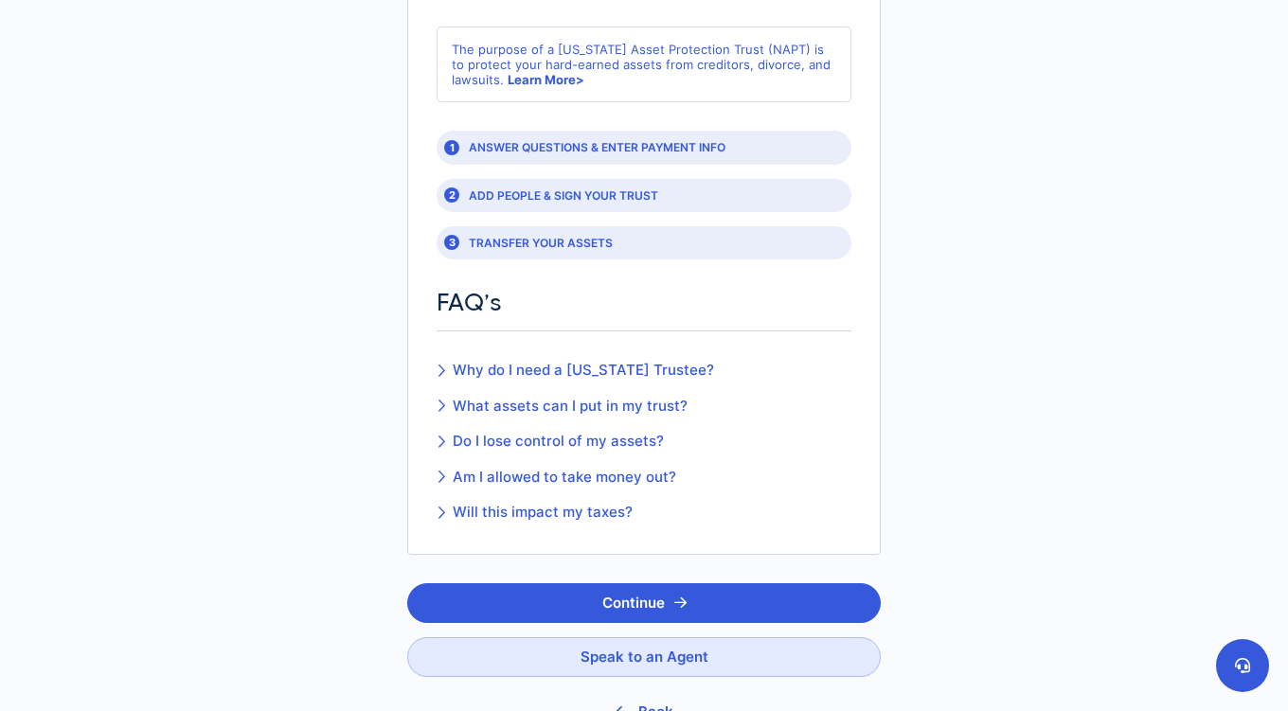
click at [539, 476] on link "Am I allowed to take money out?" at bounding box center [575, 478] width 277 height 22
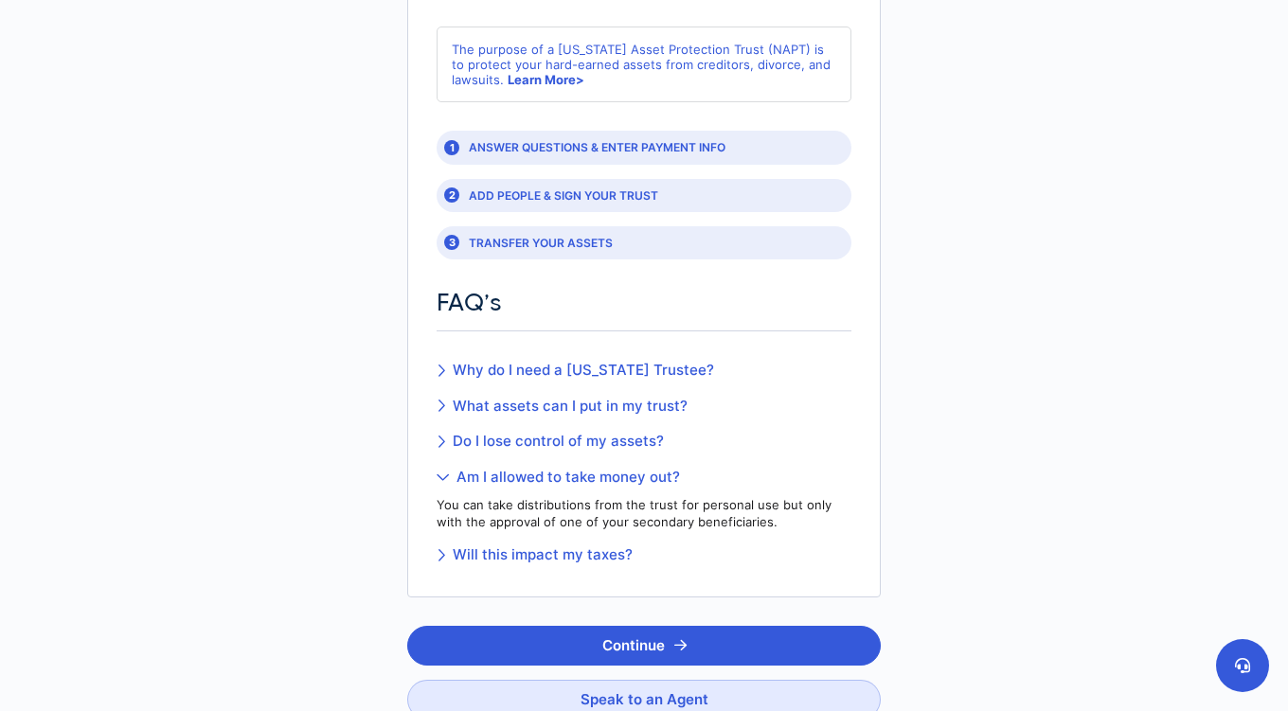
click at [614, 440] on link "Do I lose control of my assets?" at bounding box center [644, 442] width 415 height 22
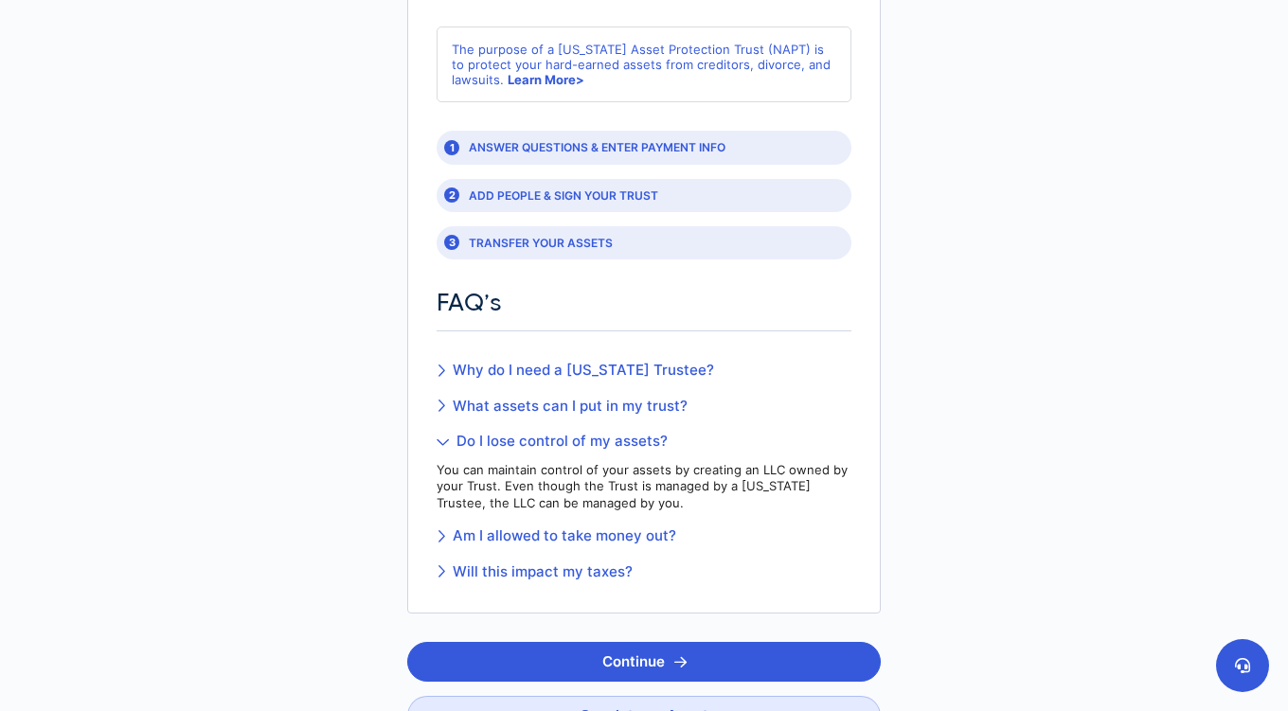
click at [639, 536] on link "Am I allowed to take money out?" at bounding box center [644, 537] width 415 height 22
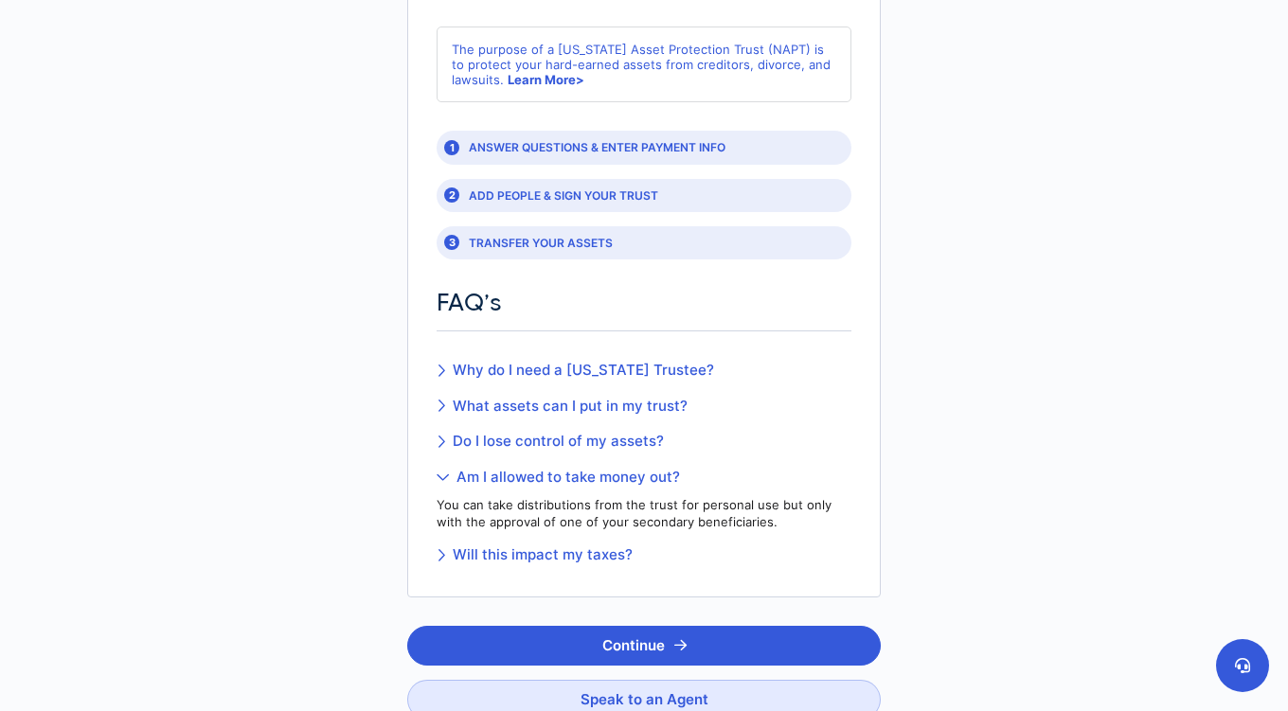
click at [564, 553] on link "Will this impact my taxes?" at bounding box center [644, 556] width 415 height 22
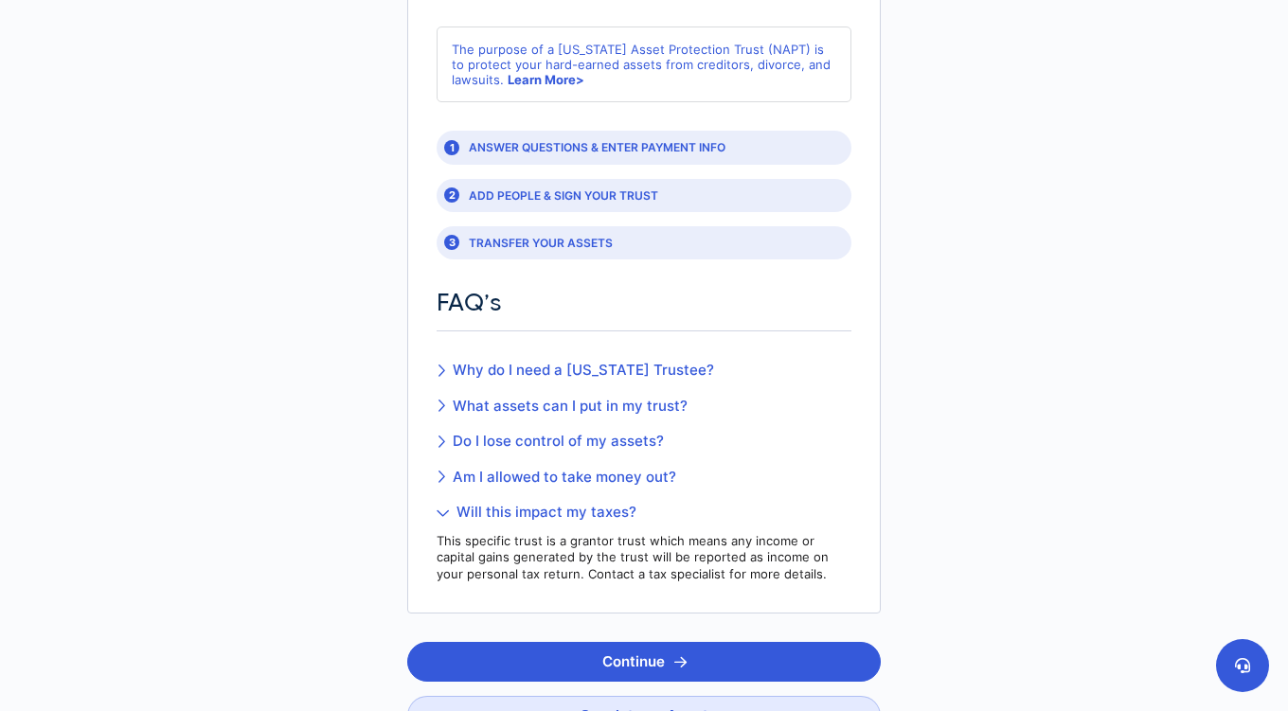
scroll to position [0, 0]
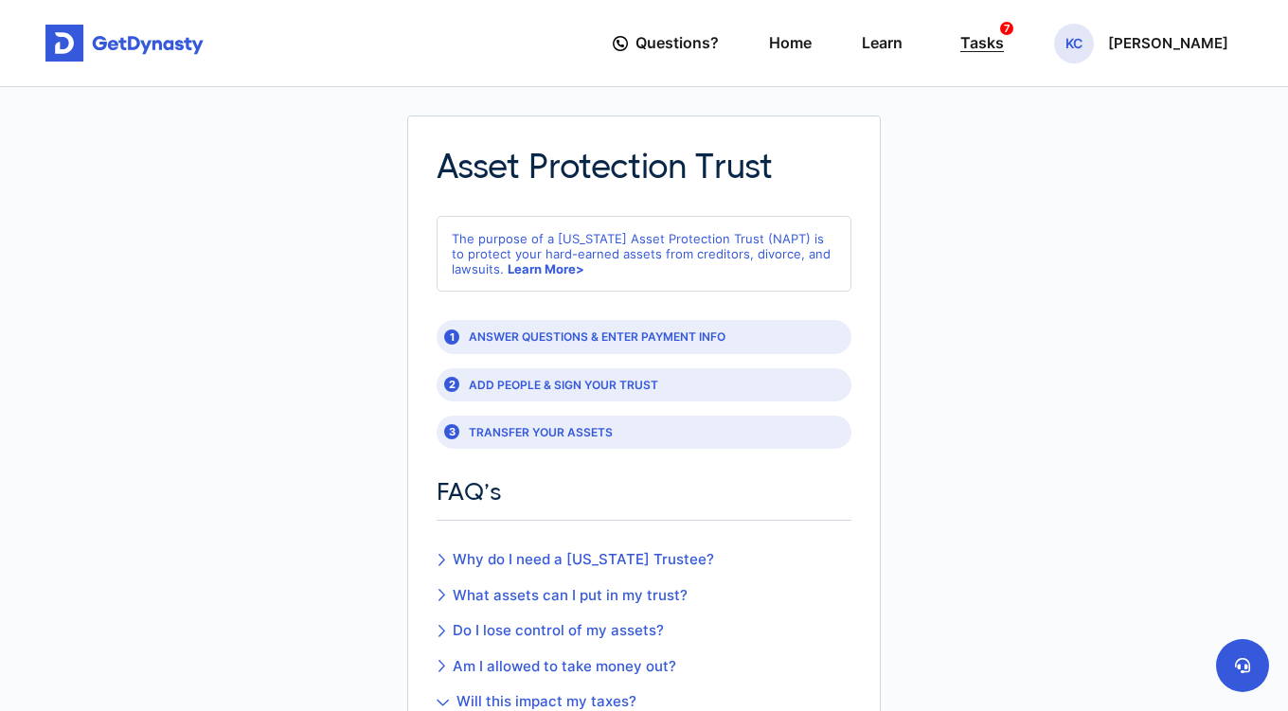
click at [979, 42] on div "Tasks 7" at bounding box center [982, 43] width 44 height 35
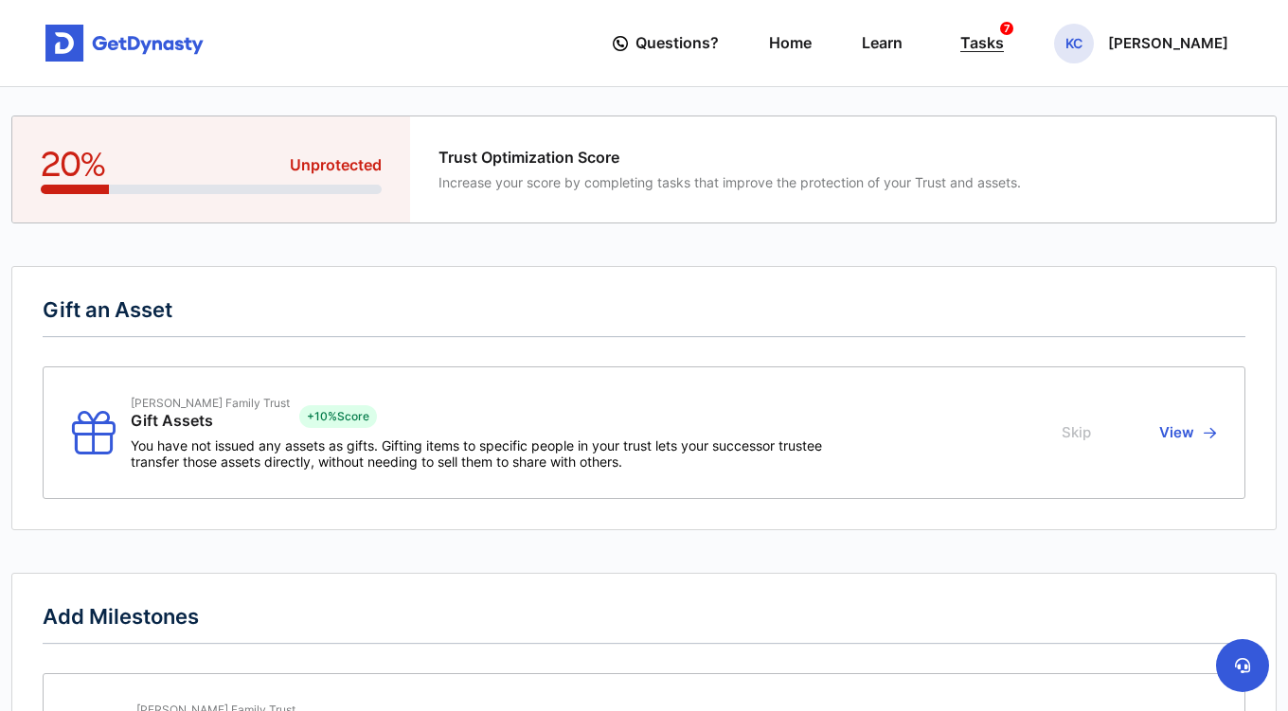
click at [976, 37] on div "Tasks 7" at bounding box center [982, 43] width 44 height 35
click at [1178, 430] on button "View" at bounding box center [1184, 433] width 62 height 74
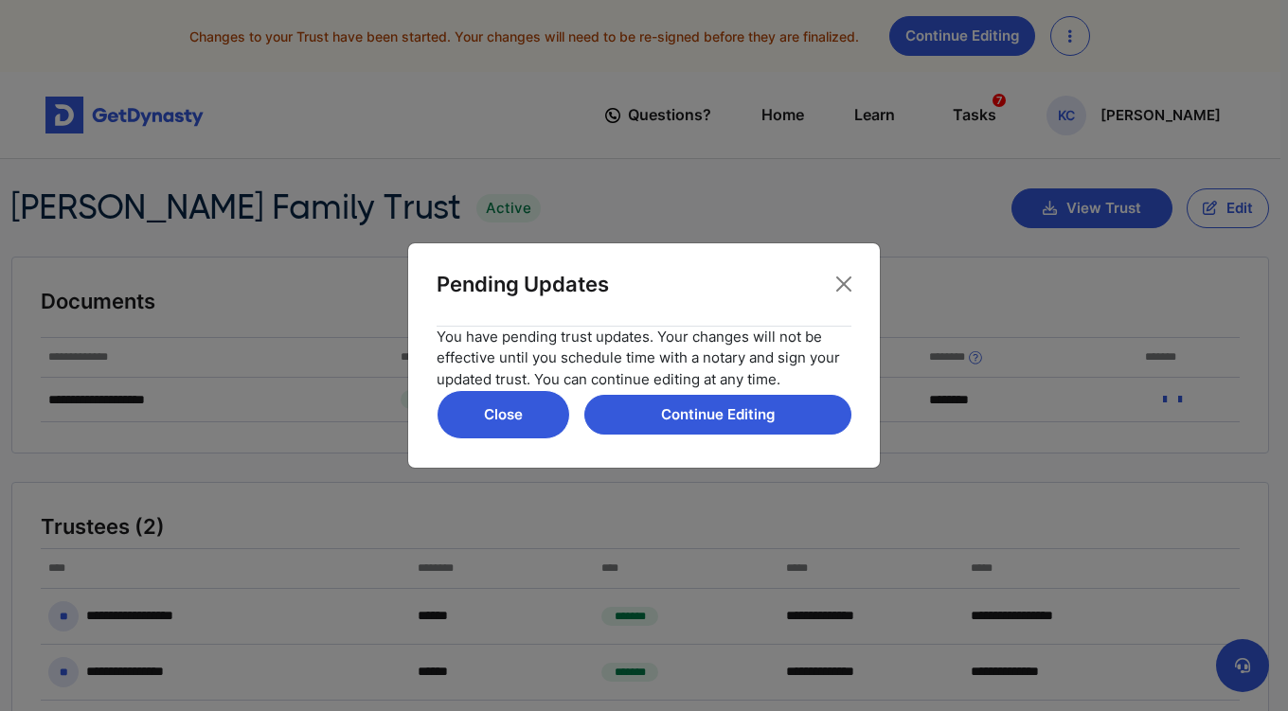
click at [521, 420] on button "Close" at bounding box center [504, 414] width 134 height 49
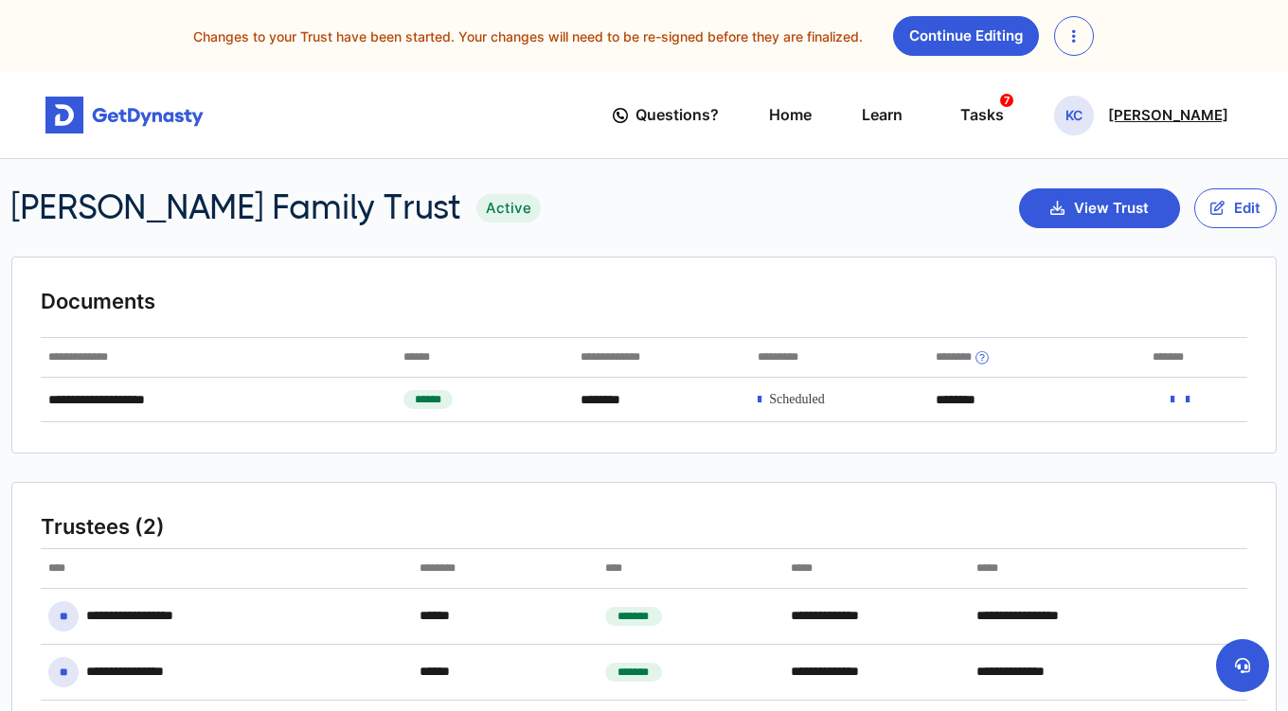
click at [1128, 111] on p "[PERSON_NAME]" at bounding box center [1168, 115] width 120 height 15
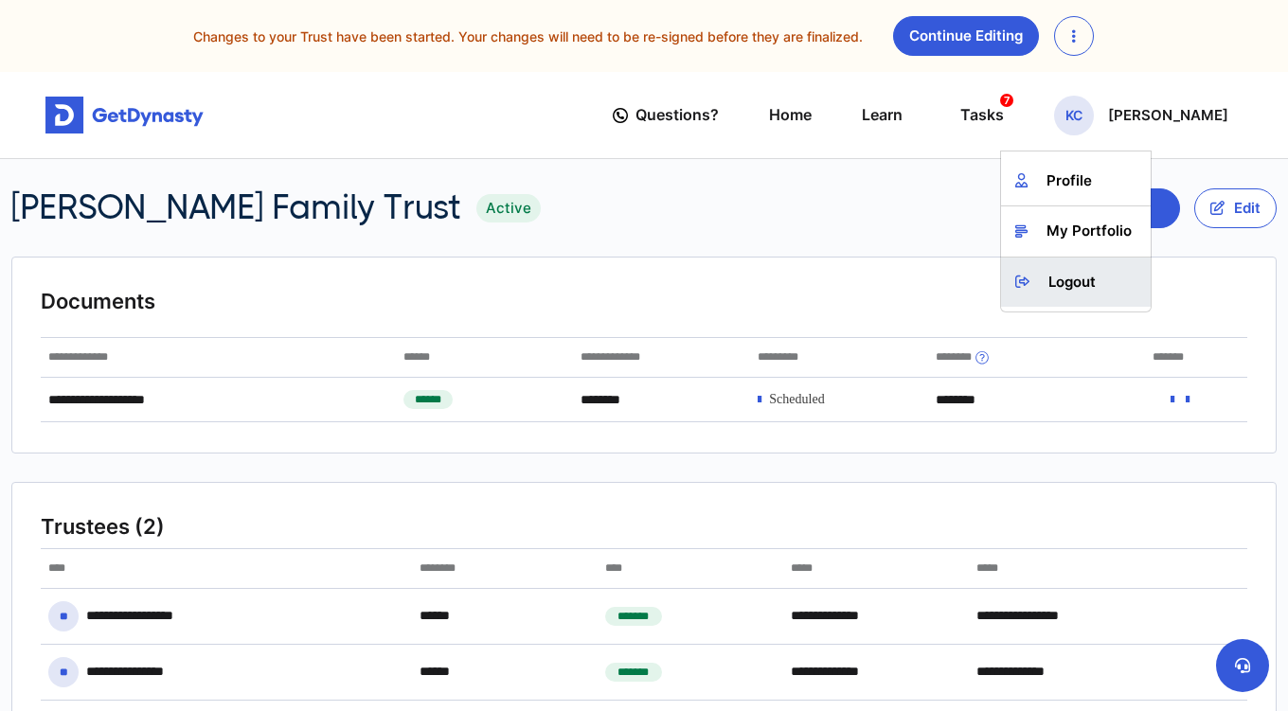
click at [1059, 279] on link "Logout" at bounding box center [1076, 283] width 150 height 50
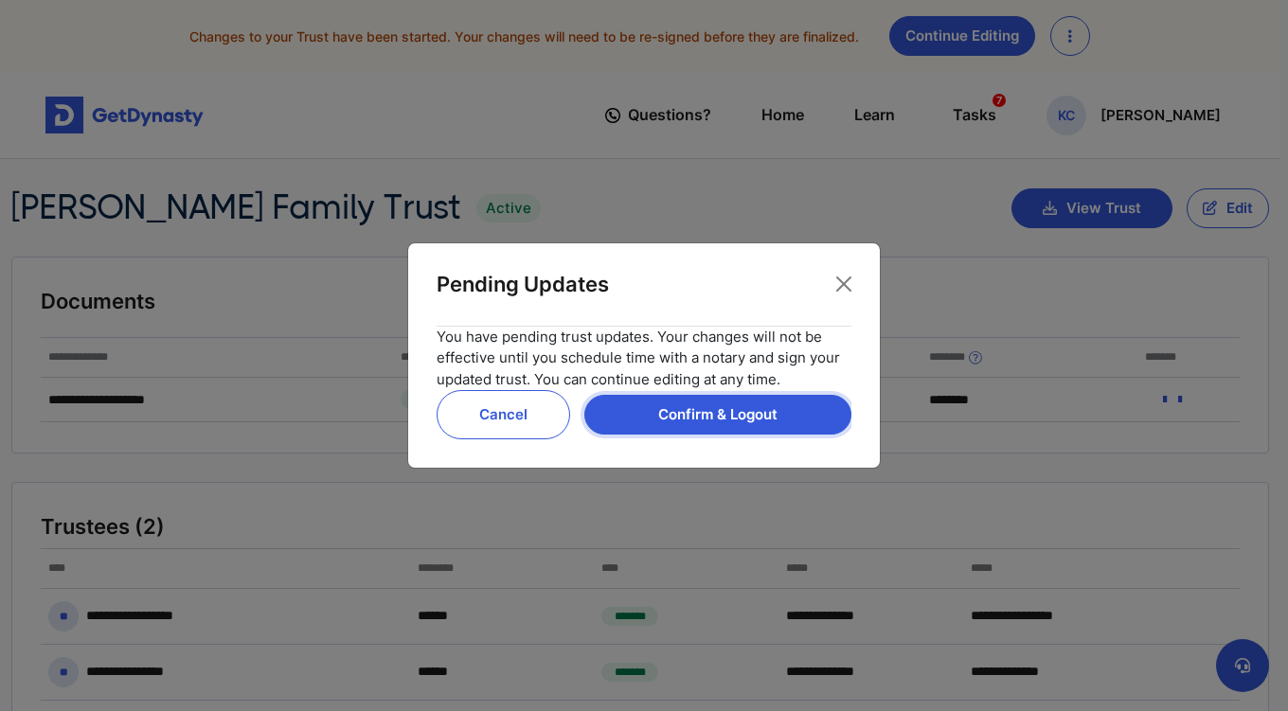
click at [780, 410] on button "Confirm & Logout" at bounding box center [717, 415] width 267 height 40
